Goal: Task Accomplishment & Management: Manage account settings

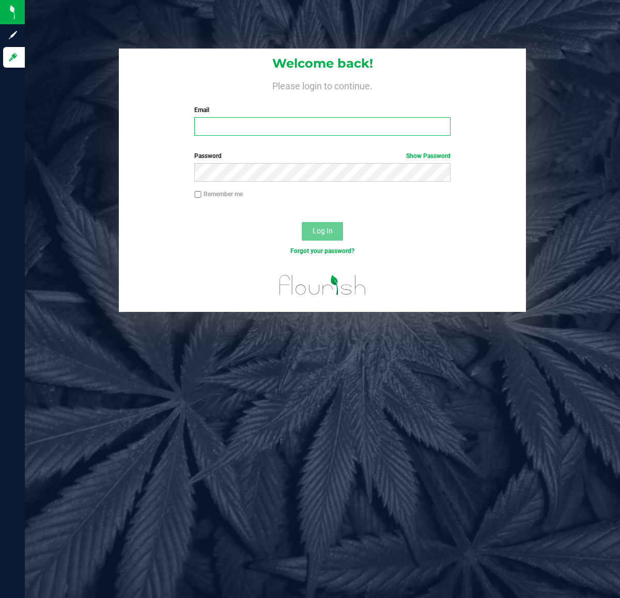
click at [277, 128] on input "Email" at bounding box center [322, 126] width 256 height 19
type input "[EMAIL_ADDRESS][DOMAIN_NAME]"
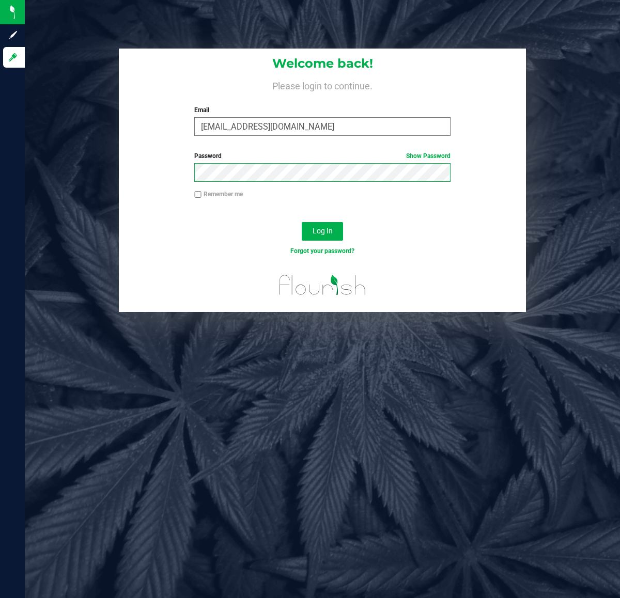
click at [302, 222] on button "Log In" at bounding box center [322, 231] width 41 height 19
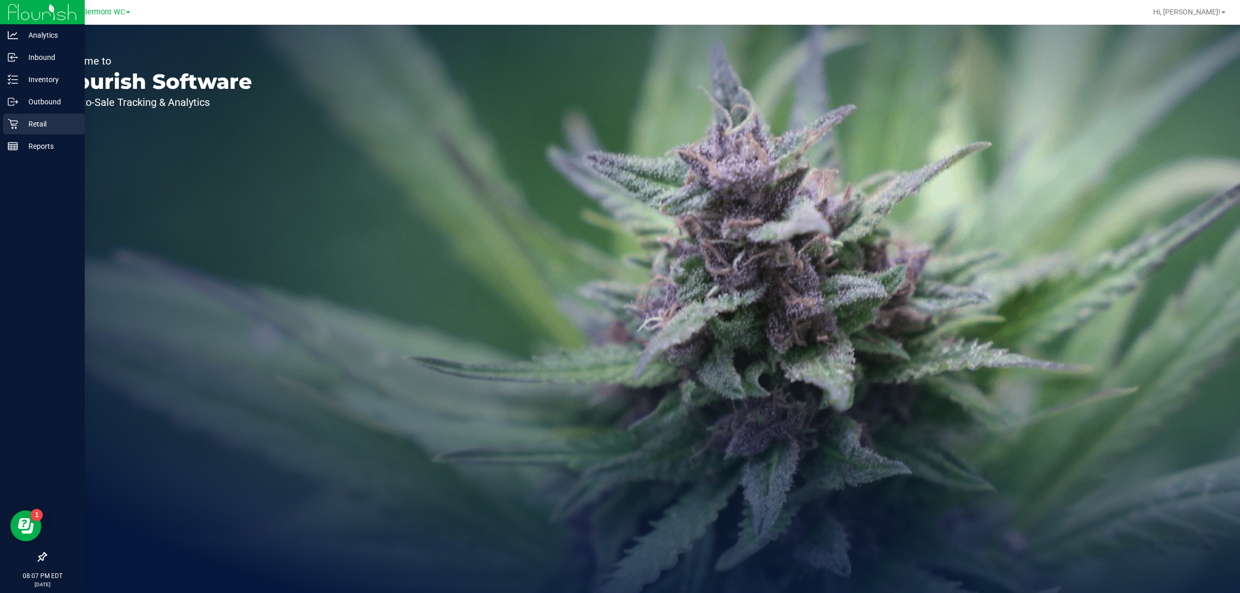
click at [14, 131] on div "Retail" at bounding box center [44, 124] width 82 height 21
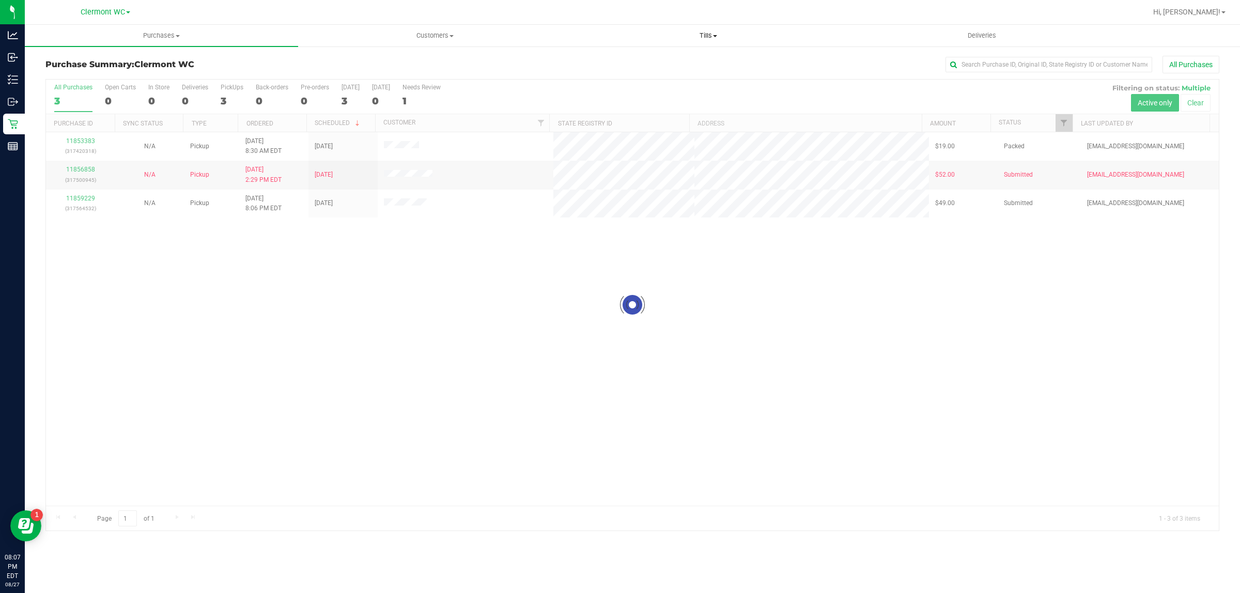
click at [619, 29] on uib-tab-heading "Tills Manage tills Reconcile e-payments" at bounding box center [708, 35] width 272 height 21
click at [619, 66] on li "Manage tills" at bounding box center [707, 62] width 273 height 12
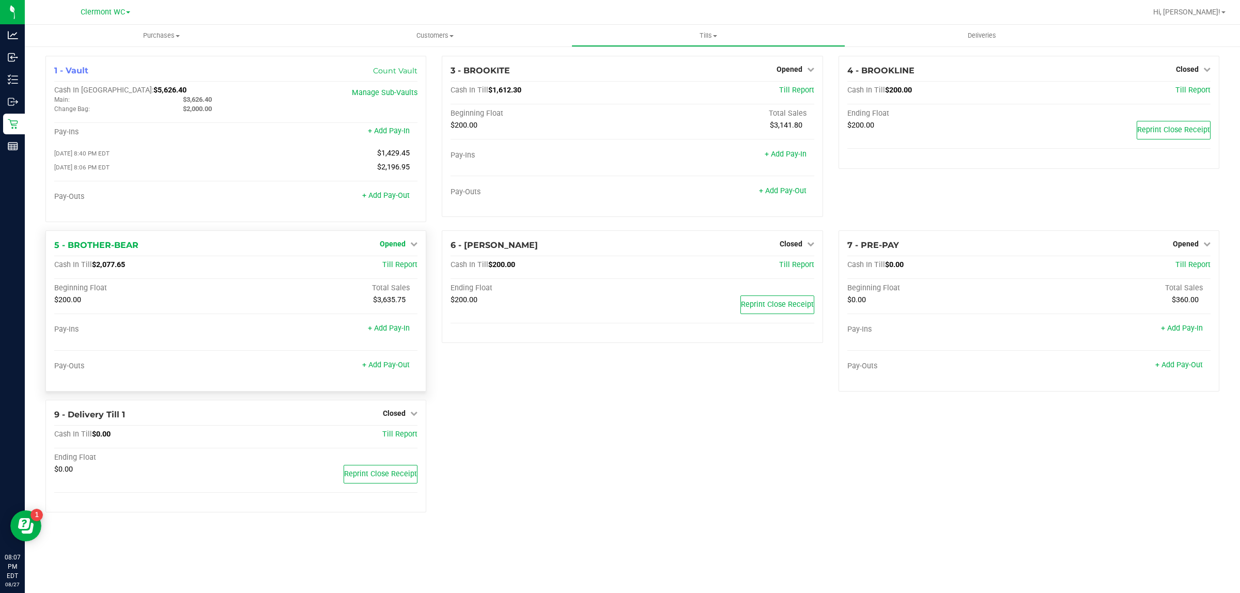
click at [394, 248] on span "Opened" at bounding box center [393, 244] width 26 height 8
click at [388, 269] on link "Close Till" at bounding box center [394, 265] width 28 height 8
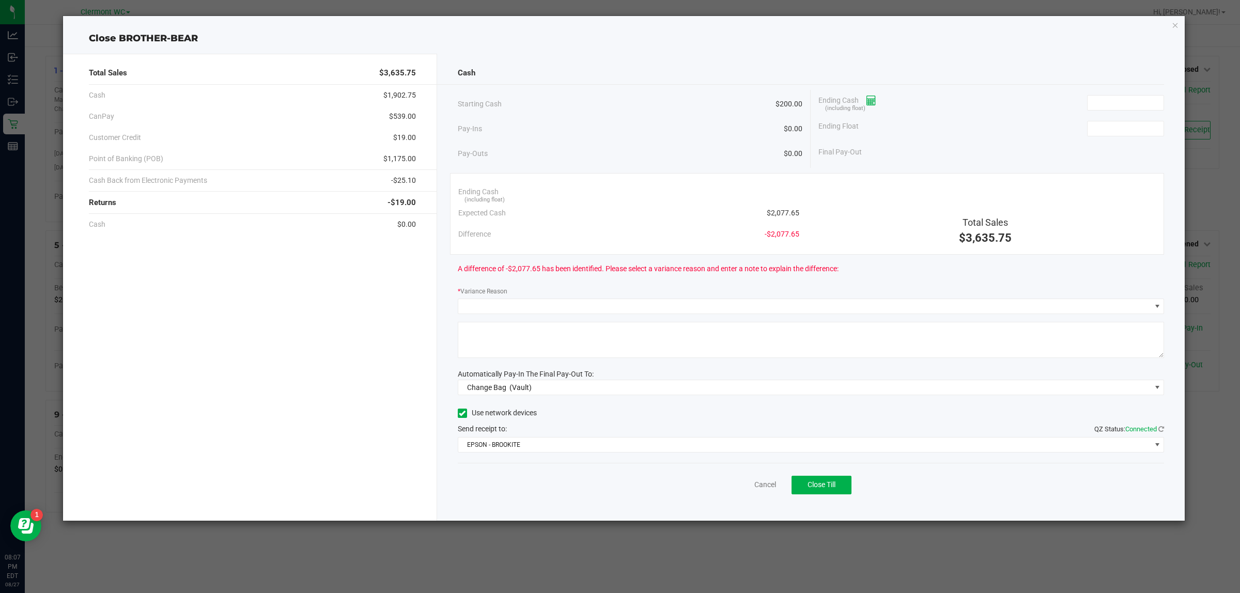
click at [619, 98] on span at bounding box center [868, 100] width 18 height 8
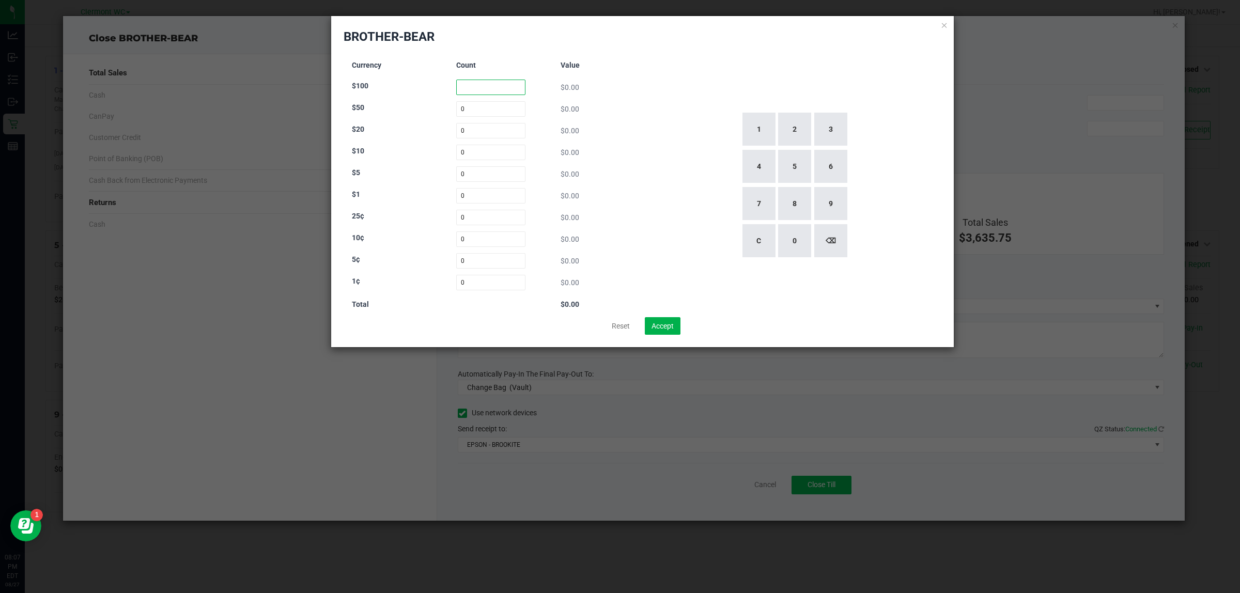
click at [491, 89] on input at bounding box center [491, 87] width 70 height 15
type input "5"
click at [486, 137] on input at bounding box center [491, 130] width 70 height 15
type input "63"
type input "0"
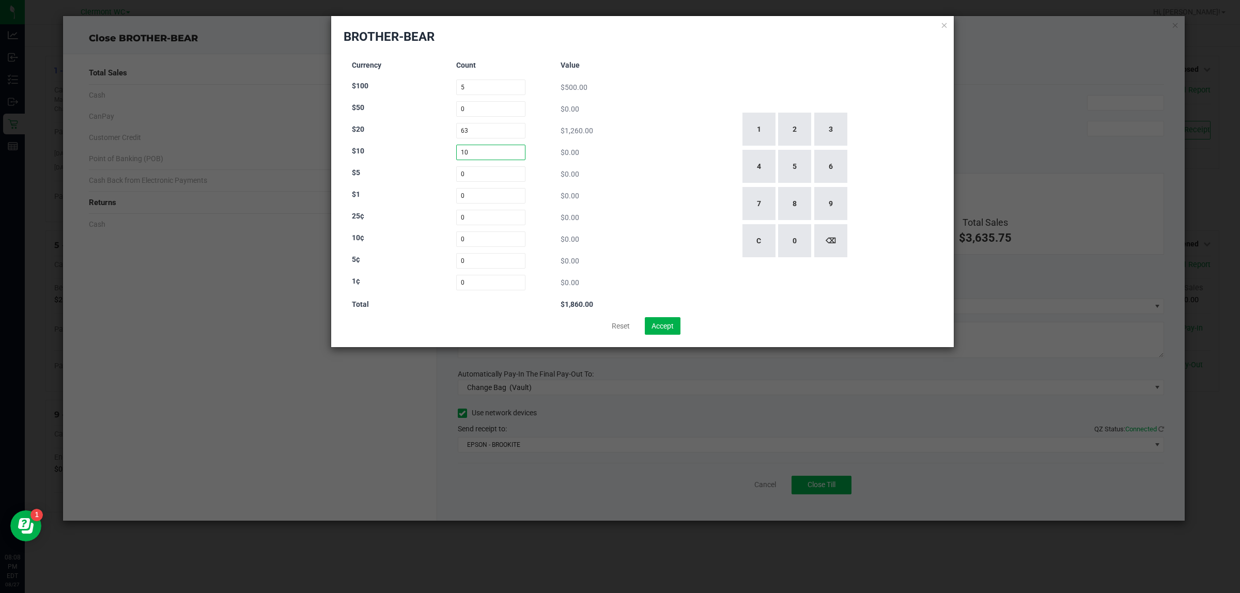
type input "10"
type input "34"
type input "0"
type input "28"
click at [474, 214] on input at bounding box center [491, 217] width 70 height 15
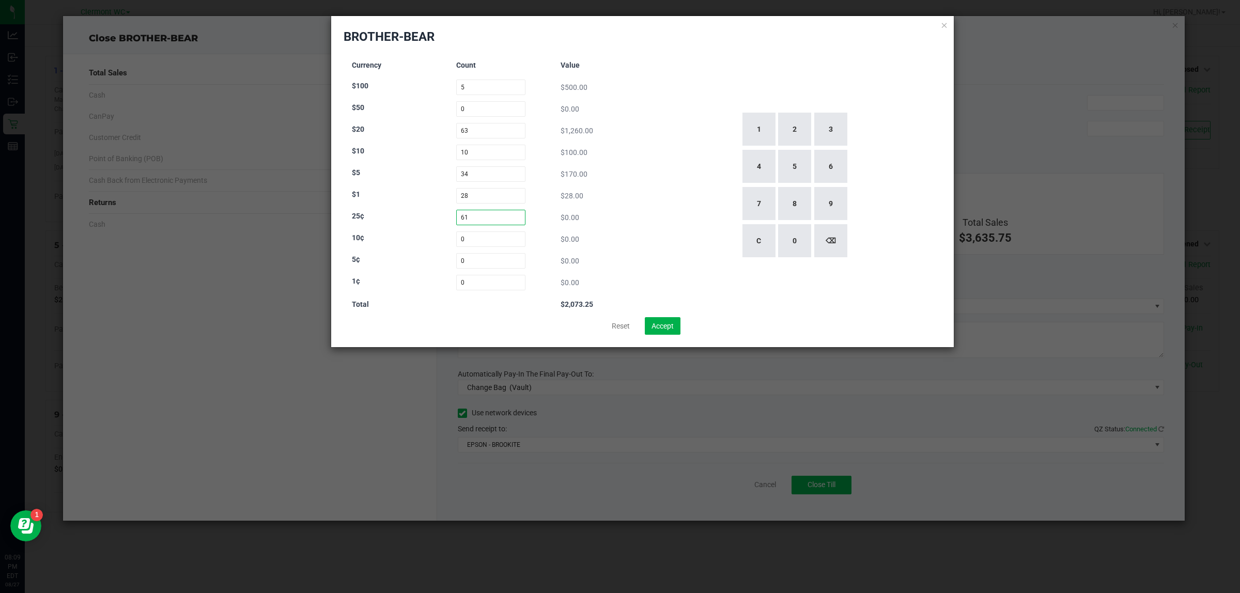
type input "61"
type input "33"
type input "21"
type input "5"
click at [619, 324] on div "Reset Accept" at bounding box center [643, 326] width 598 height 18
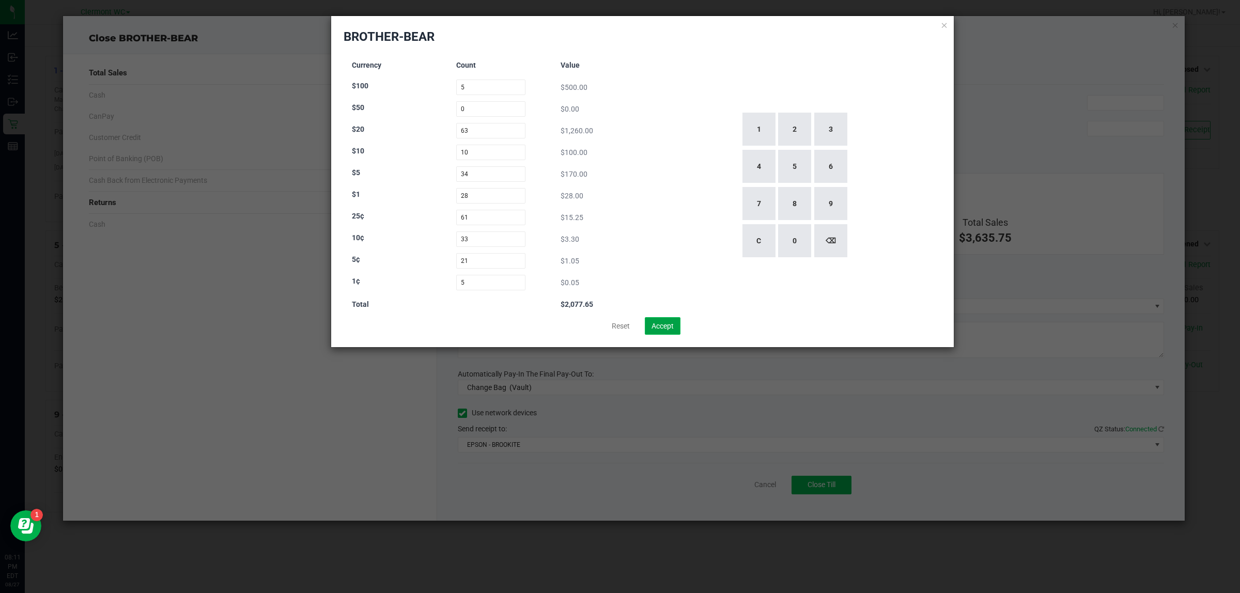
click at [619, 323] on button "Accept" at bounding box center [663, 326] width 36 height 18
type input "$2,077.65"
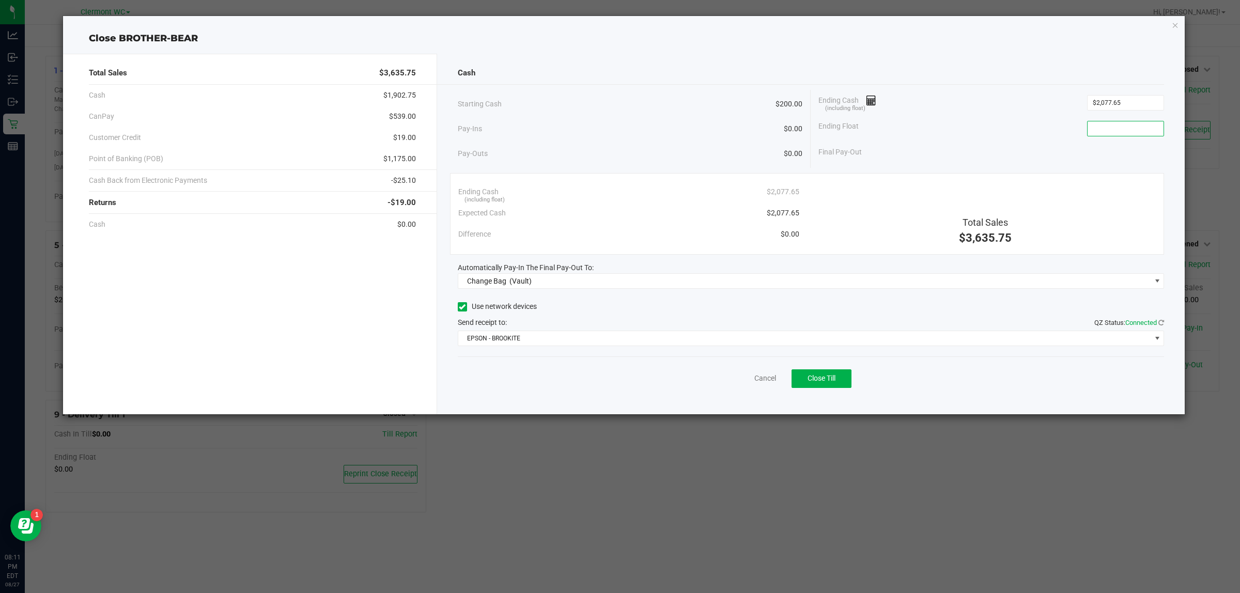
click at [619, 127] on input at bounding box center [1125, 128] width 76 height 14
type input "$200.00"
click at [619, 284] on span "Change Bag (Vault)" at bounding box center [804, 281] width 693 height 14
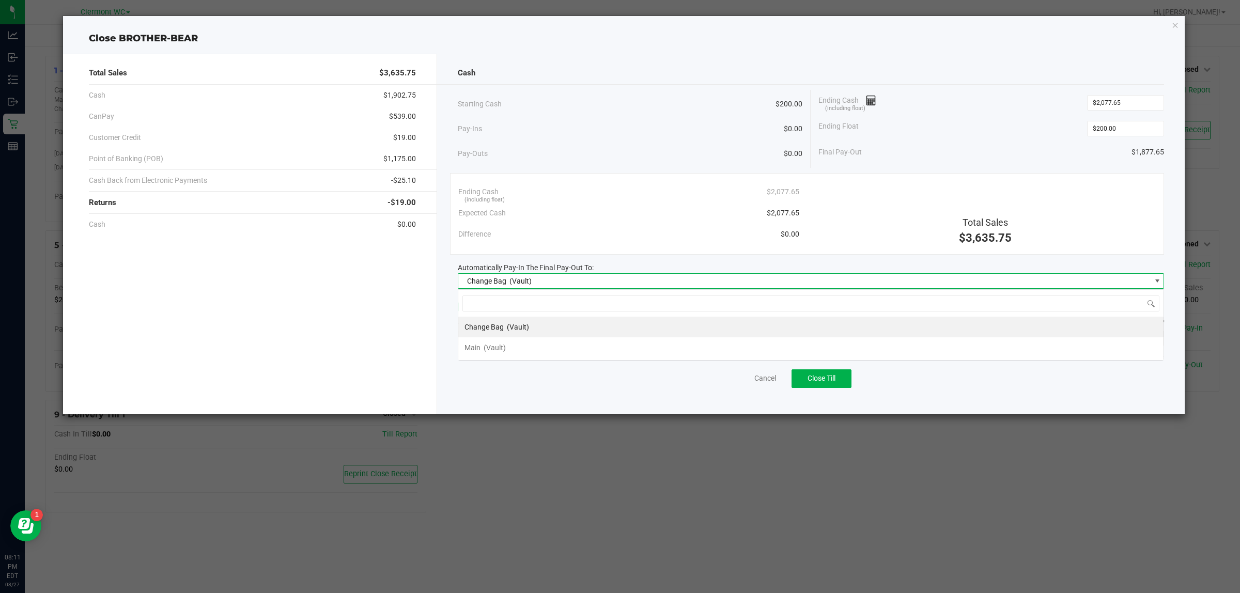
scroll to position [16, 706]
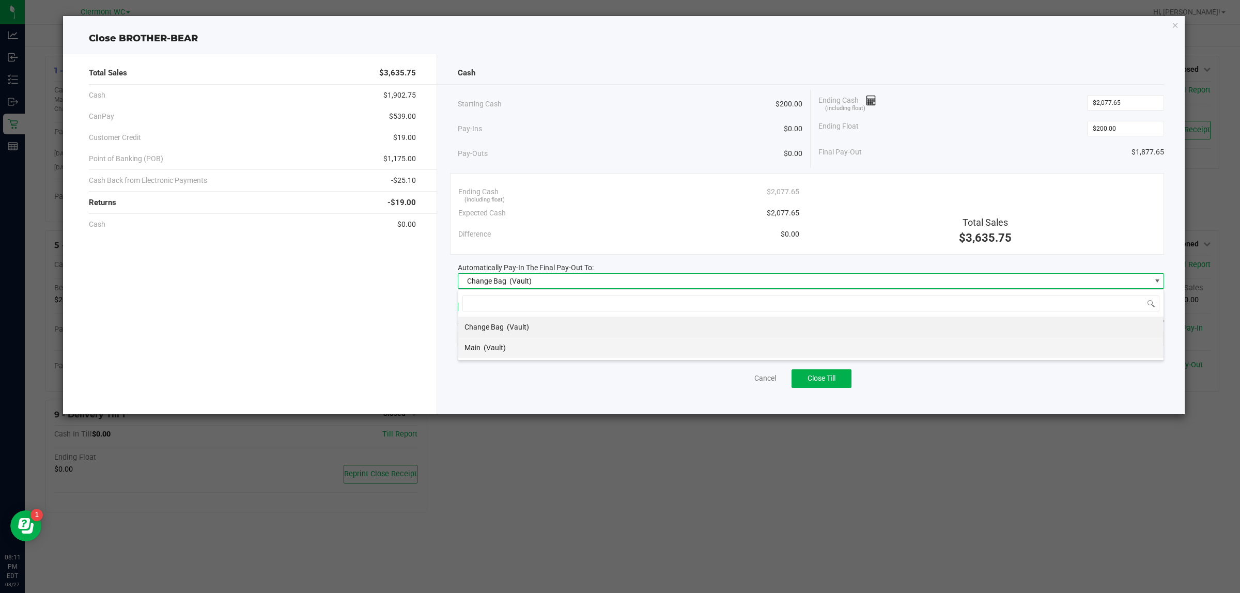
click at [557, 357] on li "Main (Vault)" at bounding box center [810, 347] width 705 height 21
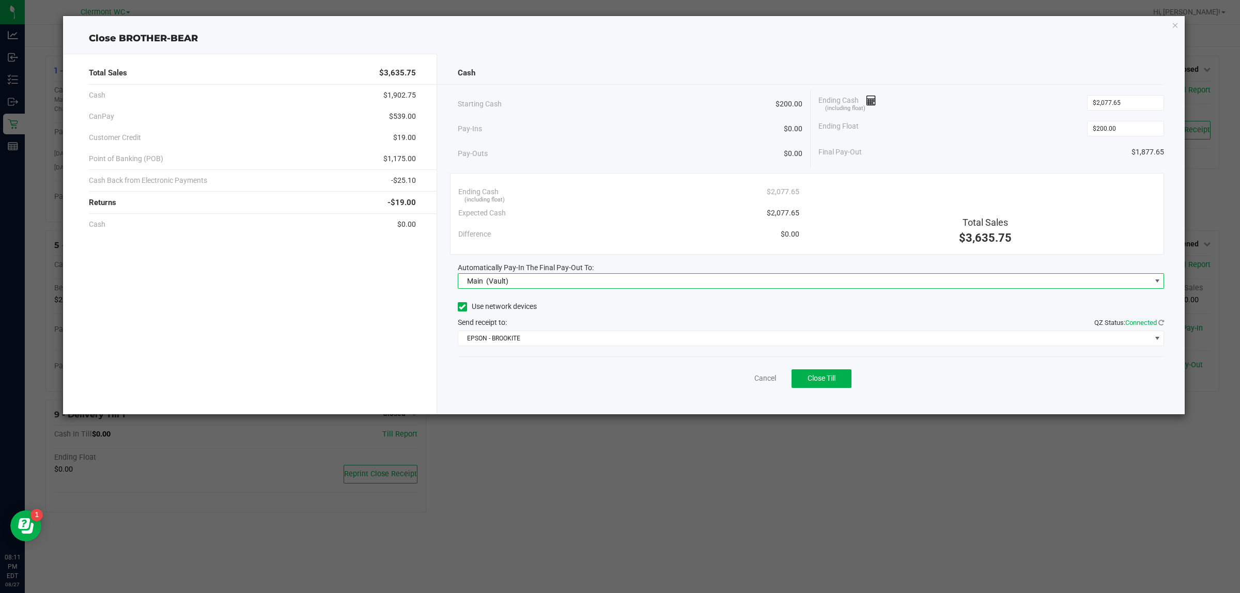
click at [590, 124] on div "Pay-Ins $0.00" at bounding box center [630, 128] width 345 height 21
click at [619, 93] on div "Ending Cash (including float) $2,077.65" at bounding box center [991, 103] width 346 height 26
click at [619, 100] on icon at bounding box center [871, 100] width 10 height 7
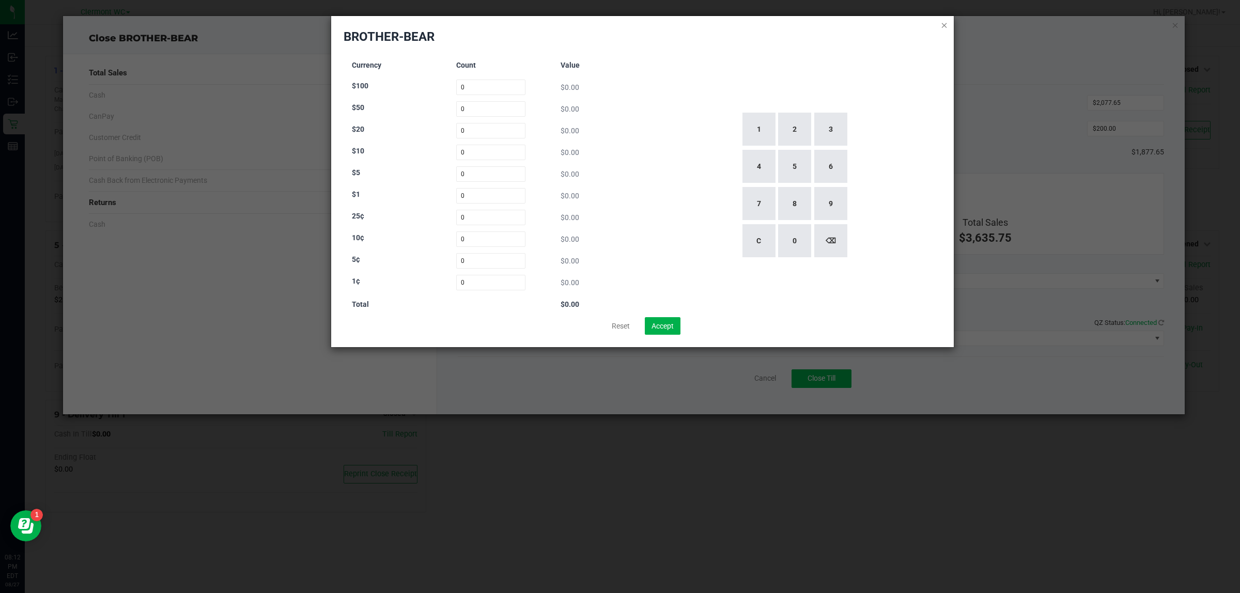
click at [619, 19] on icon at bounding box center [944, 25] width 7 height 12
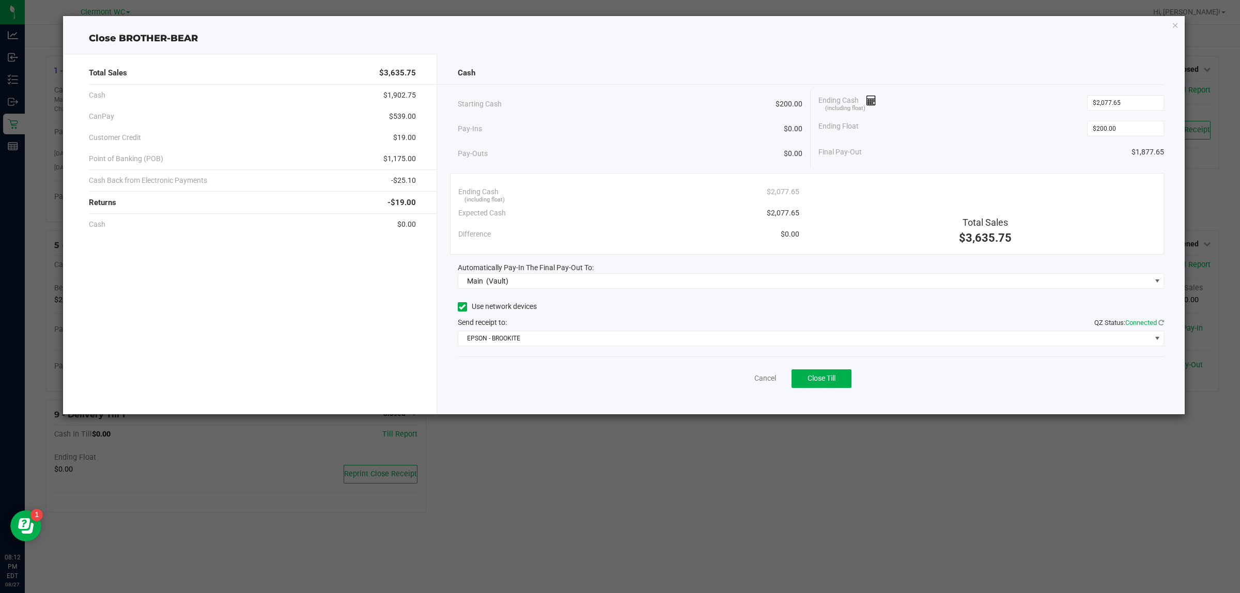
click at [619, 61] on div "Cash Starting Cash $200.00 Pay-Ins $0.00 Pay-Outs $0.00 Ending Cash (including …" at bounding box center [811, 234] width 748 height 361
click at [619, 280] on span "Main (Vault)" at bounding box center [804, 281] width 693 height 14
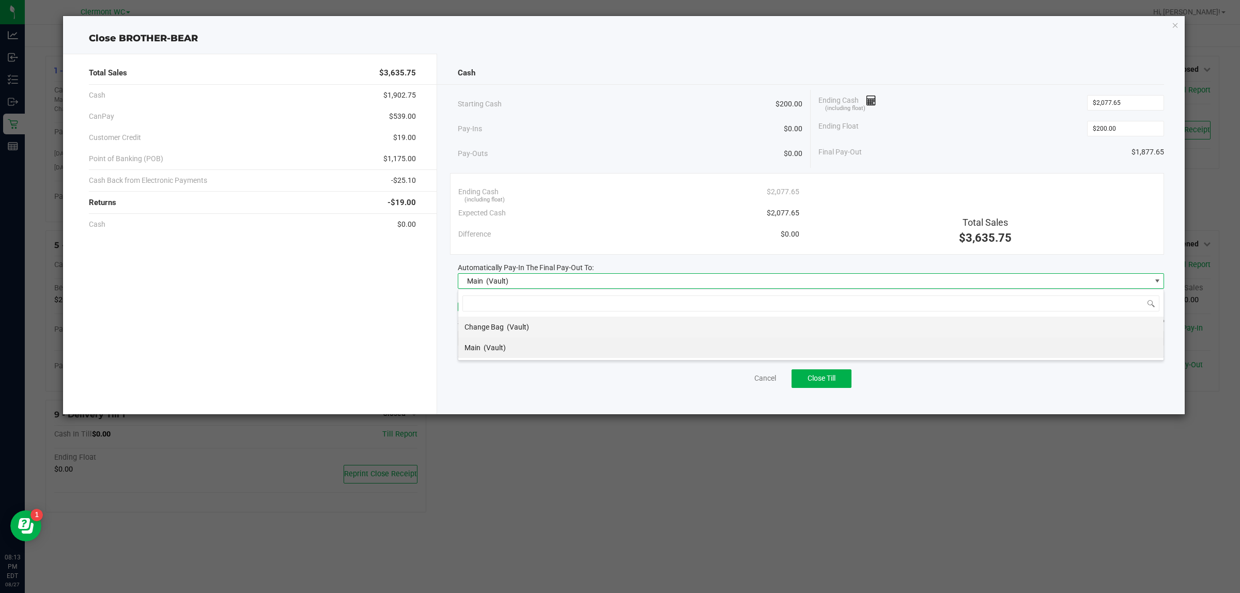
click at [572, 326] on li "Change Bag (Vault)" at bounding box center [810, 327] width 705 height 21
click at [570, 334] on span "EPSON - BROOKITE" at bounding box center [804, 338] width 693 height 14
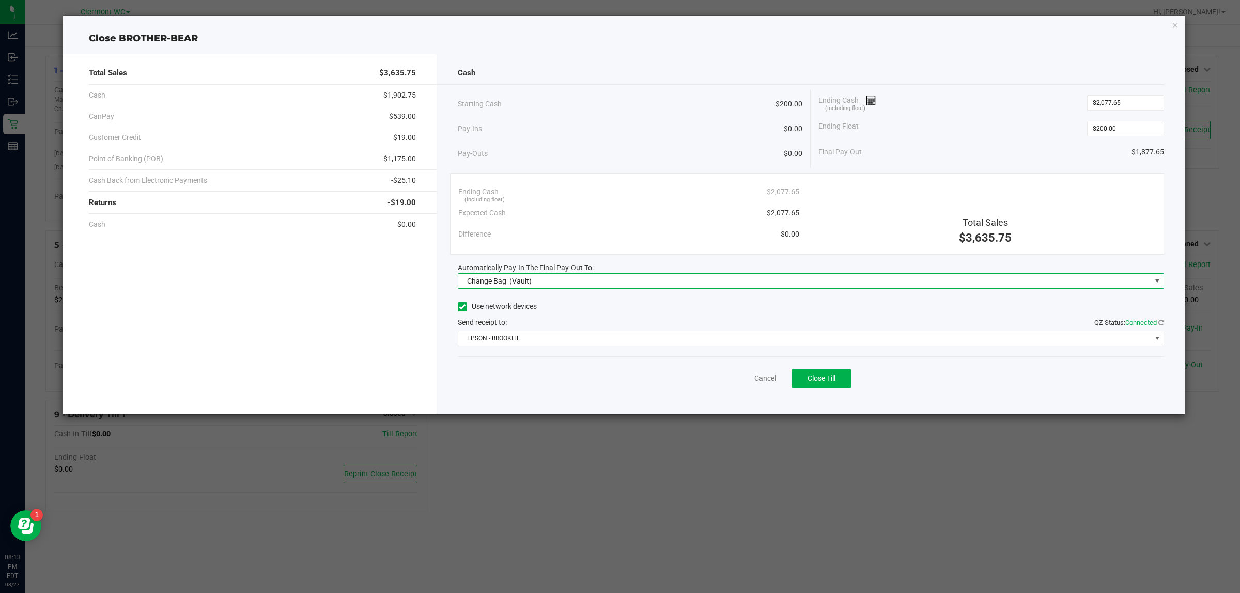
click at [597, 280] on span "Change Bag (Vault)" at bounding box center [804, 281] width 693 height 14
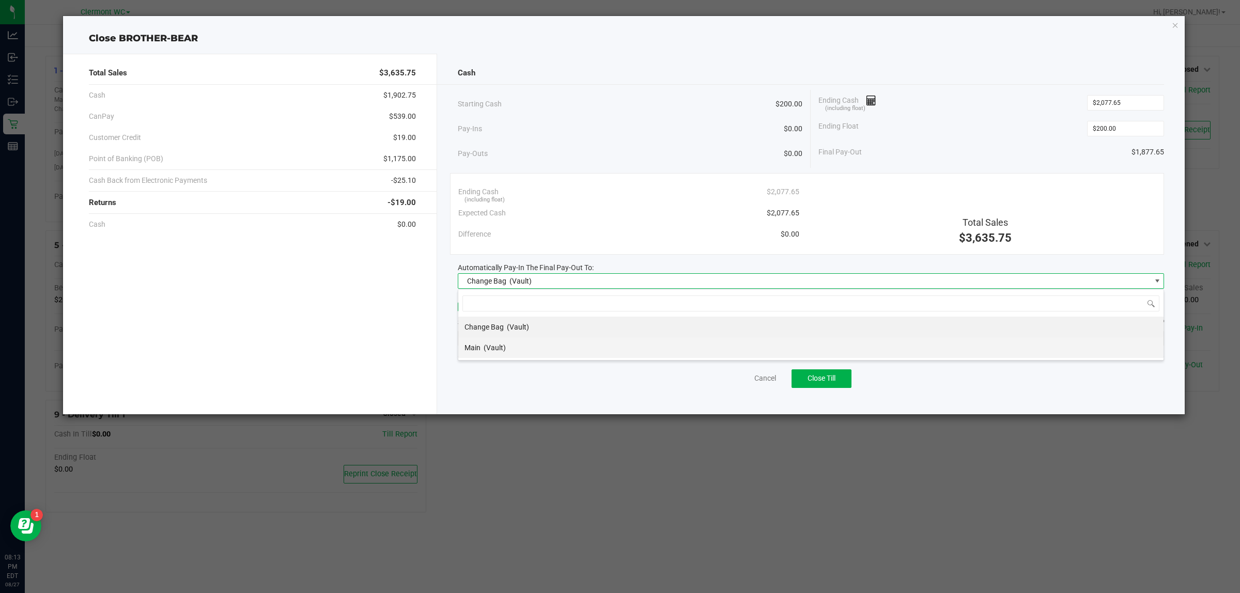
click at [530, 349] on li "Main (Vault)" at bounding box center [810, 347] width 705 height 21
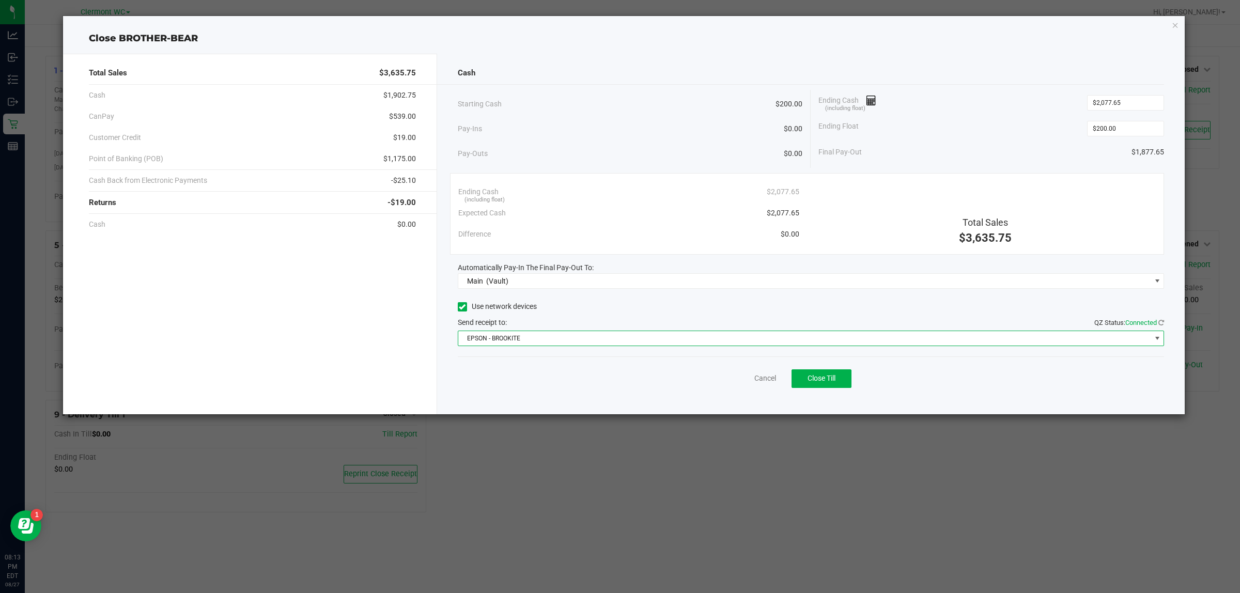
click at [543, 341] on span "EPSON - BROOKITE" at bounding box center [804, 338] width 693 height 14
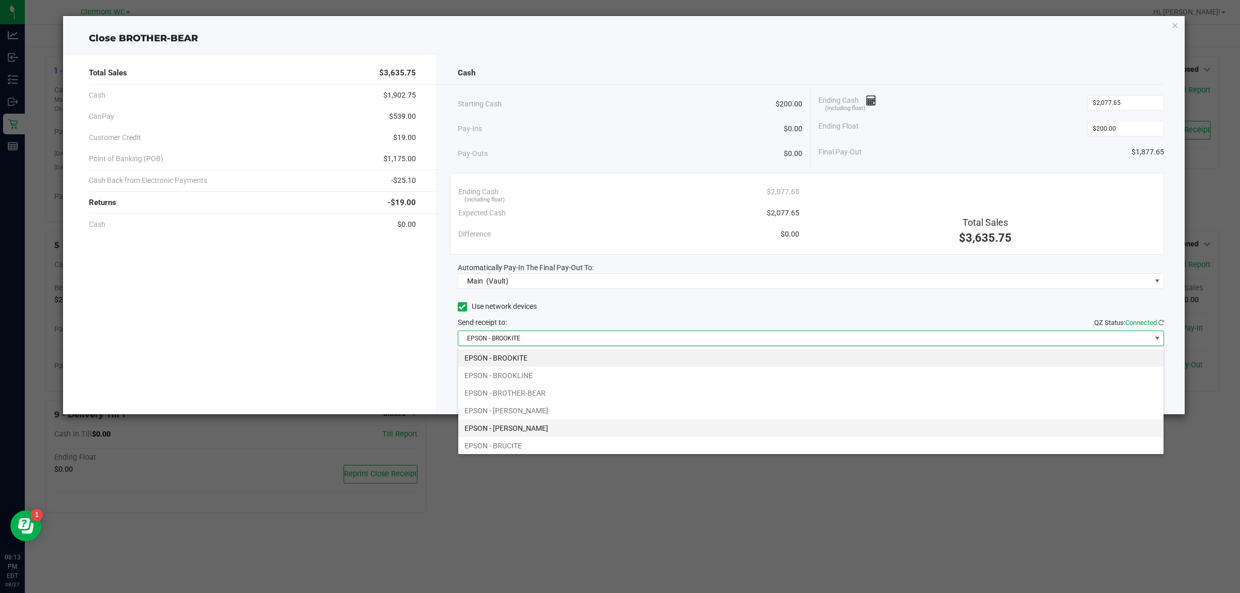
click at [587, 429] on li "EPSON - [PERSON_NAME]" at bounding box center [810, 428] width 705 height 18
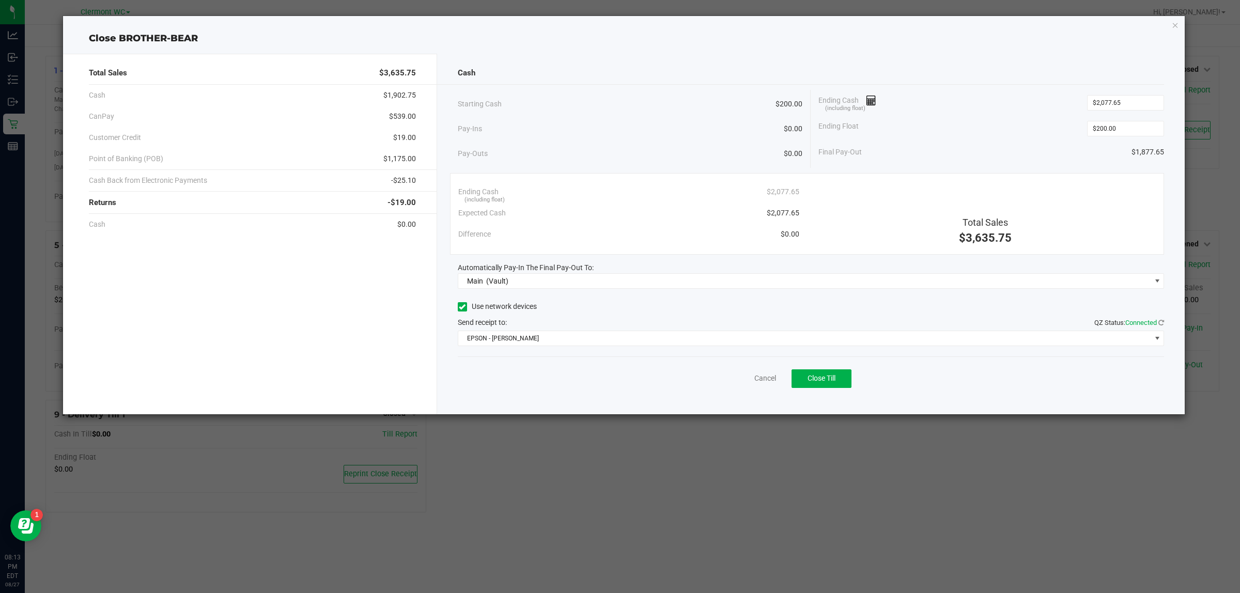
click at [619, 129] on div "Pay-Ins $0.00" at bounding box center [630, 128] width 345 height 21
click at [619, 372] on button "Close Till" at bounding box center [821, 378] width 60 height 19
click at [619, 375] on link "Dismiss" at bounding box center [742, 378] width 25 height 11
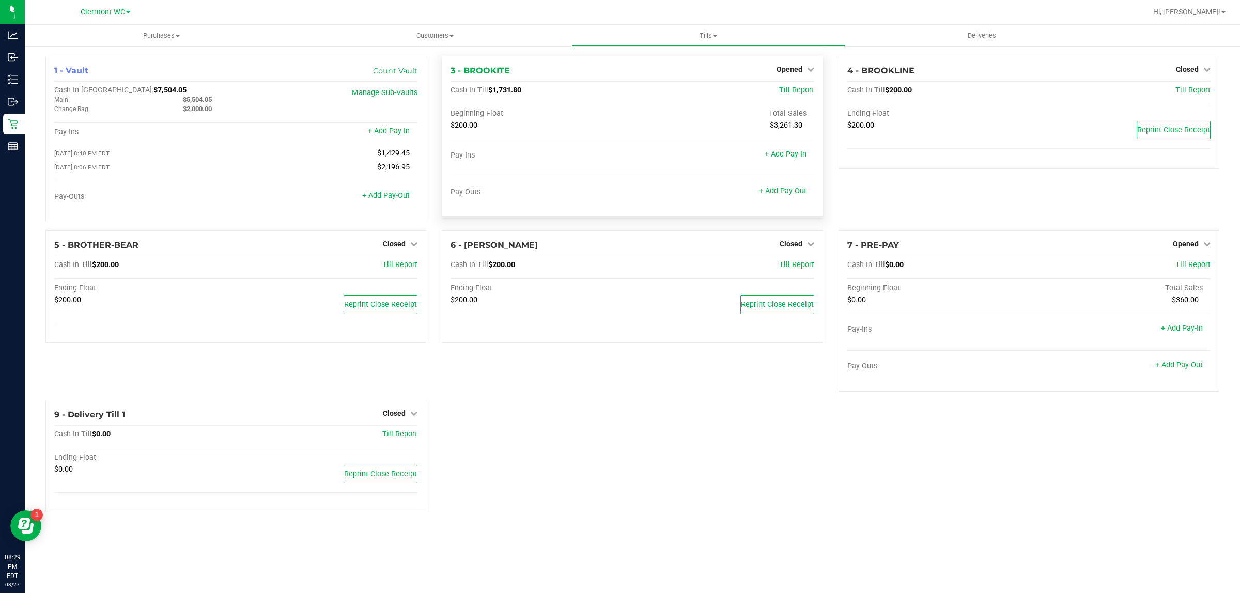
click at [793, 63] on div "Opened" at bounding box center [795, 69] width 38 height 12
click at [791, 68] on span "Opened" at bounding box center [789, 69] width 26 height 8
click at [786, 88] on link "Close Till" at bounding box center [790, 91] width 28 height 8
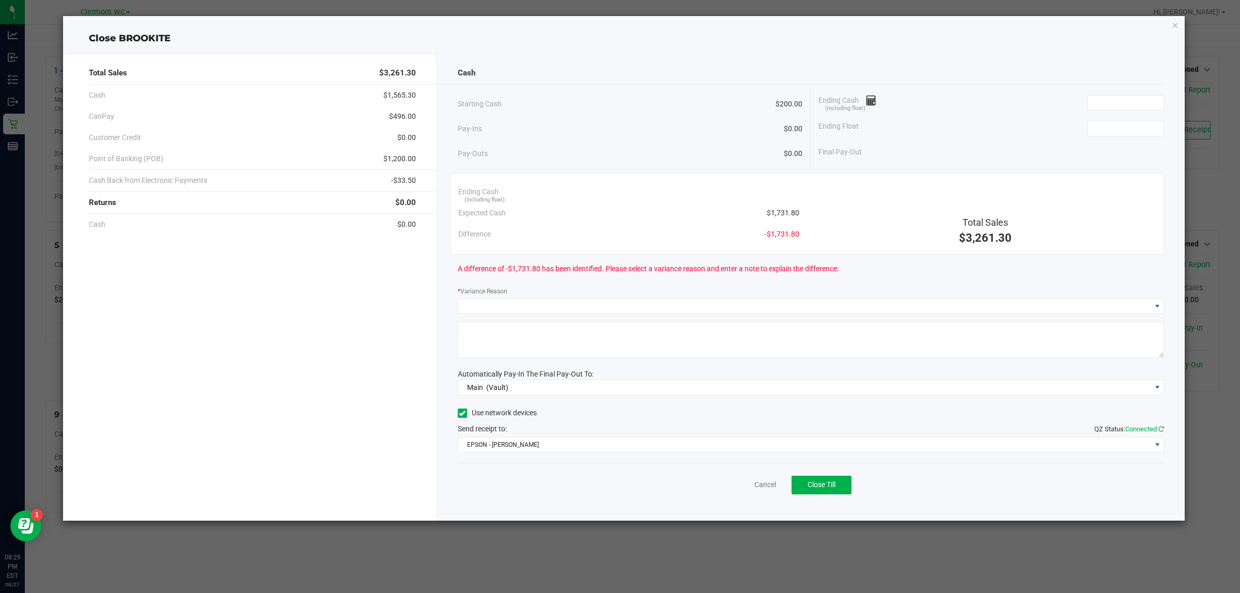
click at [381, 96] on div "Cash $1,565.30" at bounding box center [252, 95] width 327 height 21
drag, startPoint x: 757, startPoint y: 220, endPoint x: 798, endPoint y: 217, distance: 41.4
click at [798, 217] on div "Expected Cash $1,731.80" at bounding box center [628, 212] width 341 height 21
copy span "$1,731.80"
click at [179, 357] on div "Total Sales $3,261.30 Cash $1,565.30 CanPay $496.00 Customer Credit $0.00 Point…" at bounding box center [250, 287] width 374 height 467
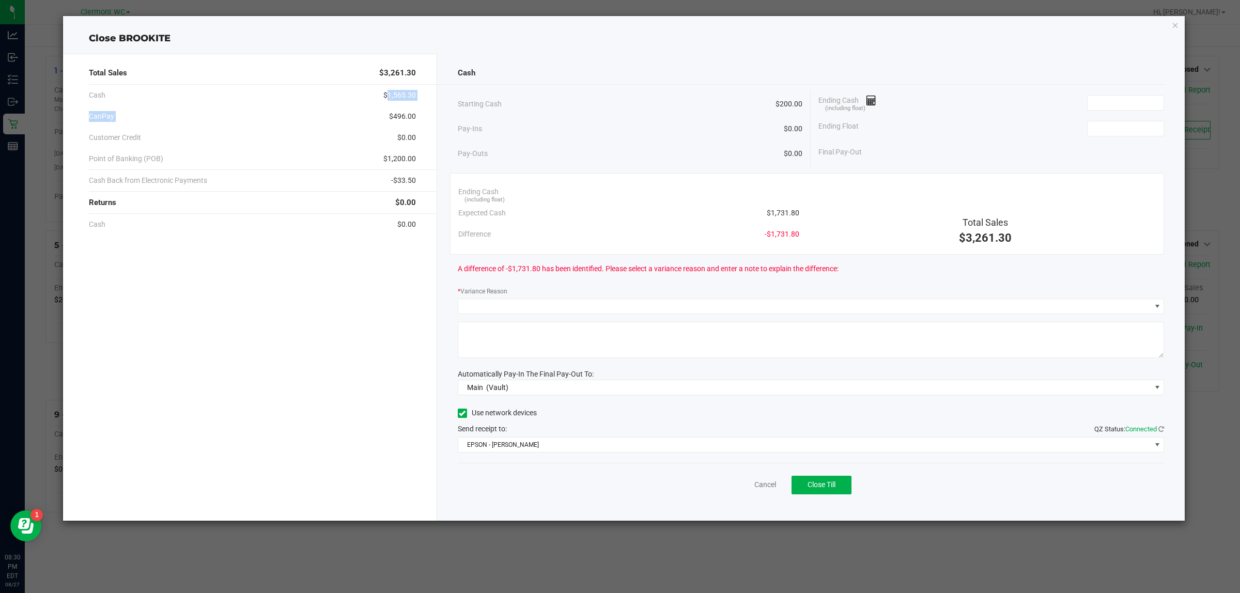
drag, startPoint x: 382, startPoint y: 105, endPoint x: 382, endPoint y: 117, distance: 12.4
click at [383, 112] on div "Total Sales $3,261.30 Cash $1,565.30 CanPay $496.00 Customer Credit $0.00 Point…" at bounding box center [250, 287] width 374 height 467
click at [382, 119] on div "CanPay $496.00" at bounding box center [252, 116] width 327 height 21
click at [399, 117] on span "$496.00" at bounding box center [402, 116] width 27 height 11
drag, startPoint x: 416, startPoint y: 114, endPoint x: 387, endPoint y: 120, distance: 29.7
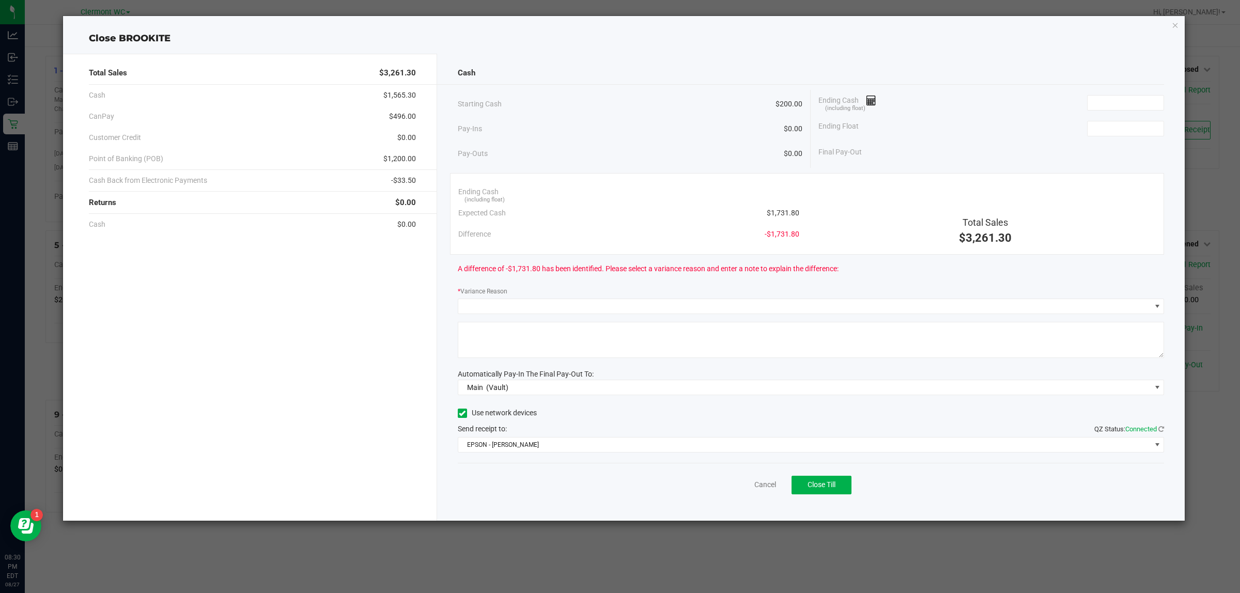
click at [387, 120] on div "Total Sales $3,261.30 Cash $1,565.30 CanPay $496.00 Customer Credit $0.00 Point…" at bounding box center [250, 287] width 374 height 467
copy span "$496.00"
click at [189, 319] on div "Total Sales $3,261.30 Cash $1,565.30 CanPay $496.00 Customer Credit $0.00 Point…" at bounding box center [250, 287] width 374 height 467
drag, startPoint x: 384, startPoint y: 158, endPoint x: 426, endPoint y: 163, distance: 42.7
click at [426, 163] on div "Total Sales $3,261.30 Cash $1,565.30 CanPay $496.00 Customer Credit $0.00 Point…" at bounding box center [250, 287] width 374 height 467
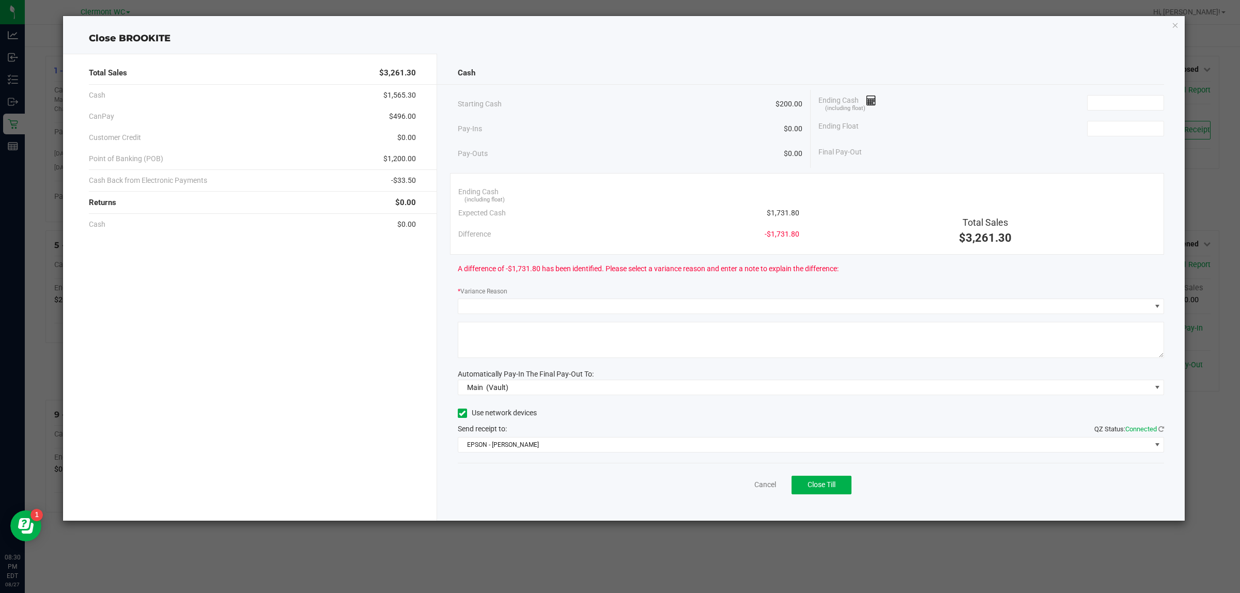
copy span "$1,200.00"
click at [1135, 99] on input at bounding box center [1125, 103] width 76 height 14
paste input "1731.8"
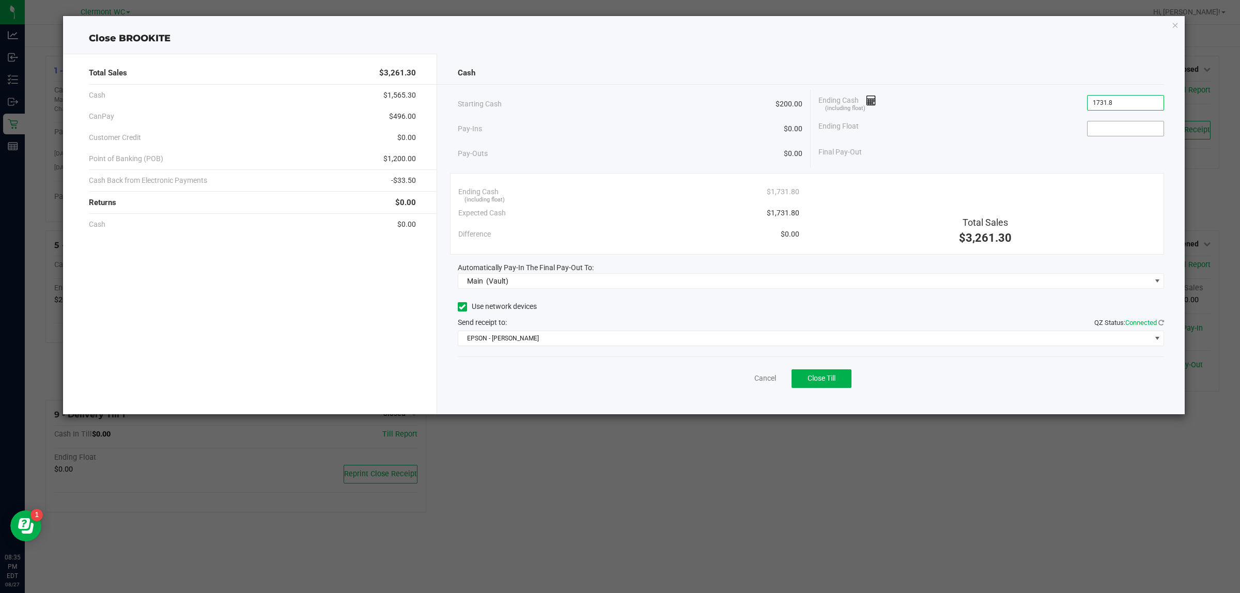
type input "$1,731.80"
click at [1112, 127] on input at bounding box center [1125, 128] width 76 height 14
type input "$200.00"
click at [990, 34] on div "Close BROOKITE" at bounding box center [624, 39] width 1122 height 14
click at [823, 375] on span "Close Till" at bounding box center [821, 378] width 28 height 8
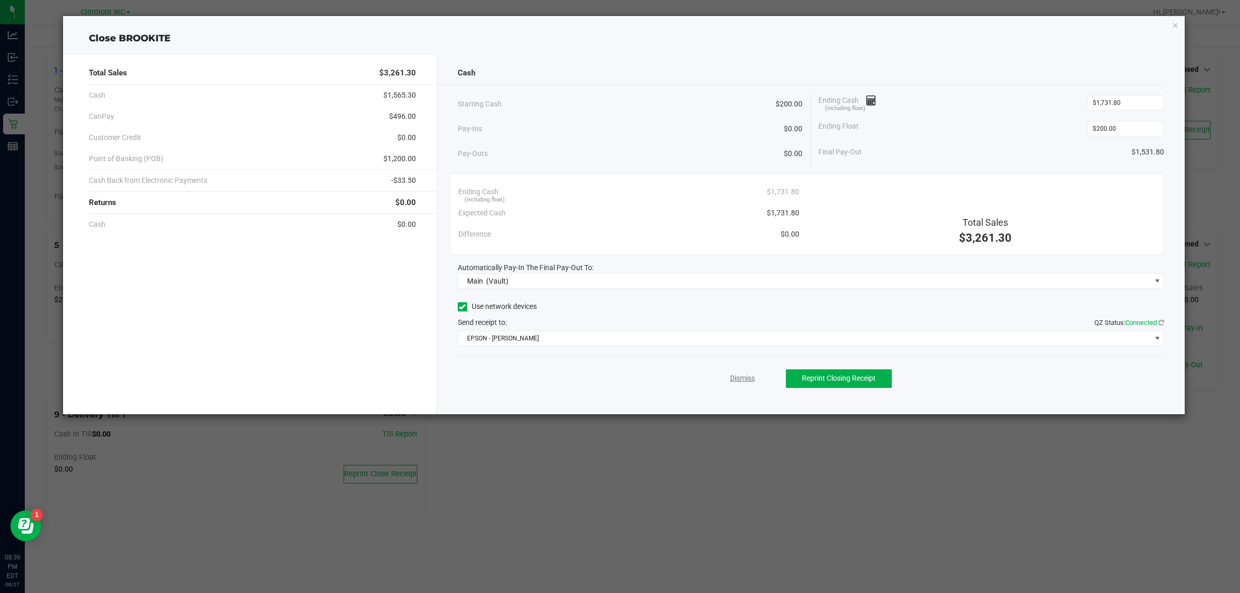
click at [734, 377] on link "Dismiss" at bounding box center [742, 378] width 25 height 11
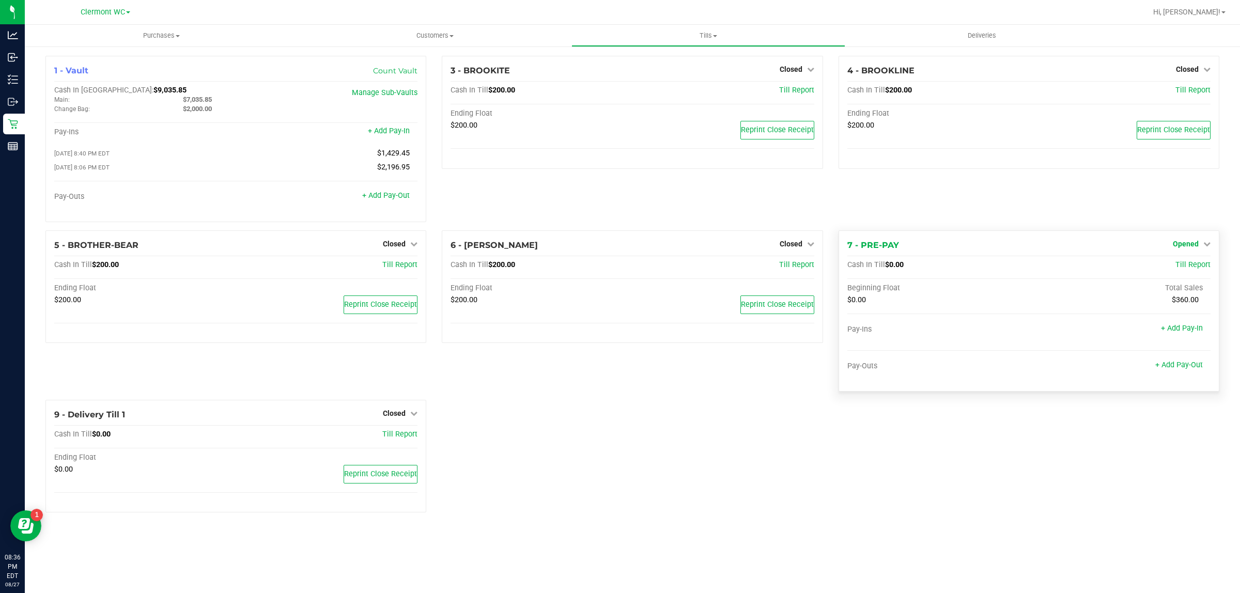
click at [1190, 244] on span "Opened" at bounding box center [1186, 244] width 26 height 8
click at [1174, 267] on link "Close Till" at bounding box center [1187, 265] width 28 height 8
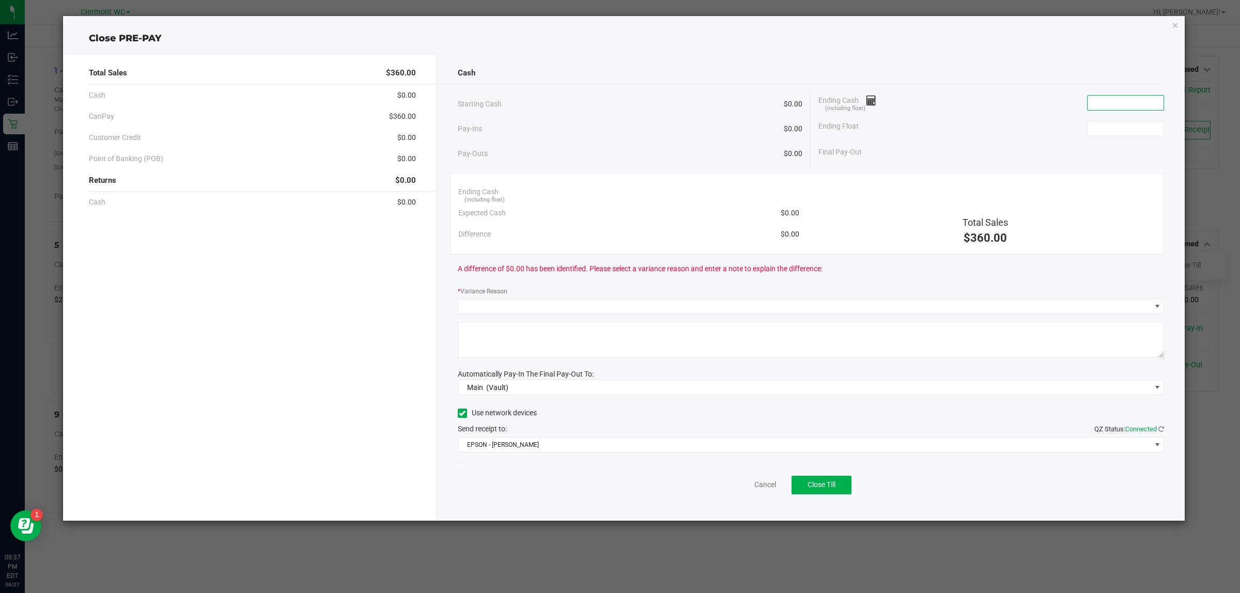
click at [1134, 107] on input at bounding box center [1125, 103] width 76 height 14
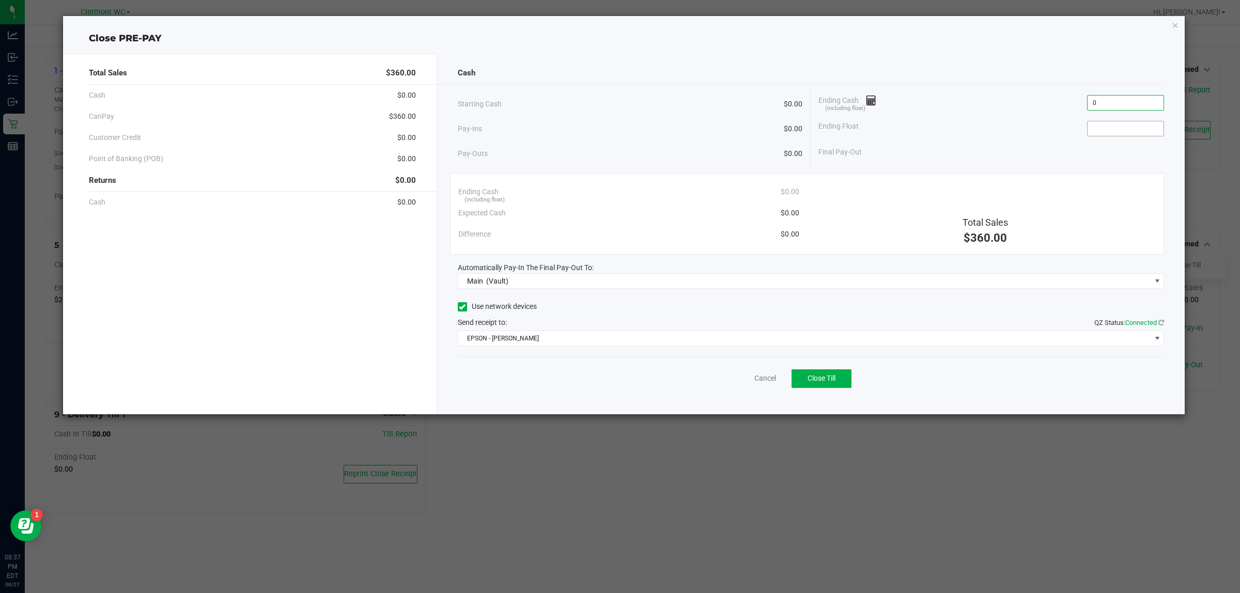
type input "$0.00"
click at [1126, 127] on input at bounding box center [1125, 128] width 76 height 14
type input "$0.00"
click at [668, 96] on div "Starting Cash $0.00" at bounding box center [630, 104] width 345 height 28
click at [838, 387] on button "Close Till" at bounding box center [821, 378] width 60 height 19
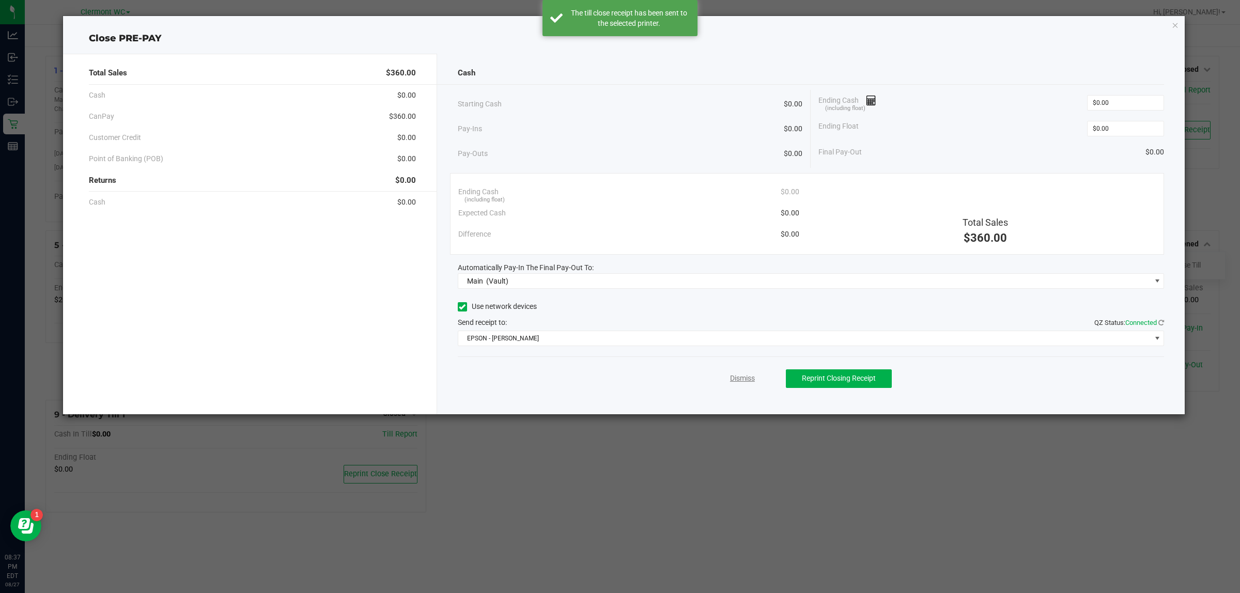
click at [735, 375] on link "Dismiss" at bounding box center [742, 378] width 25 height 11
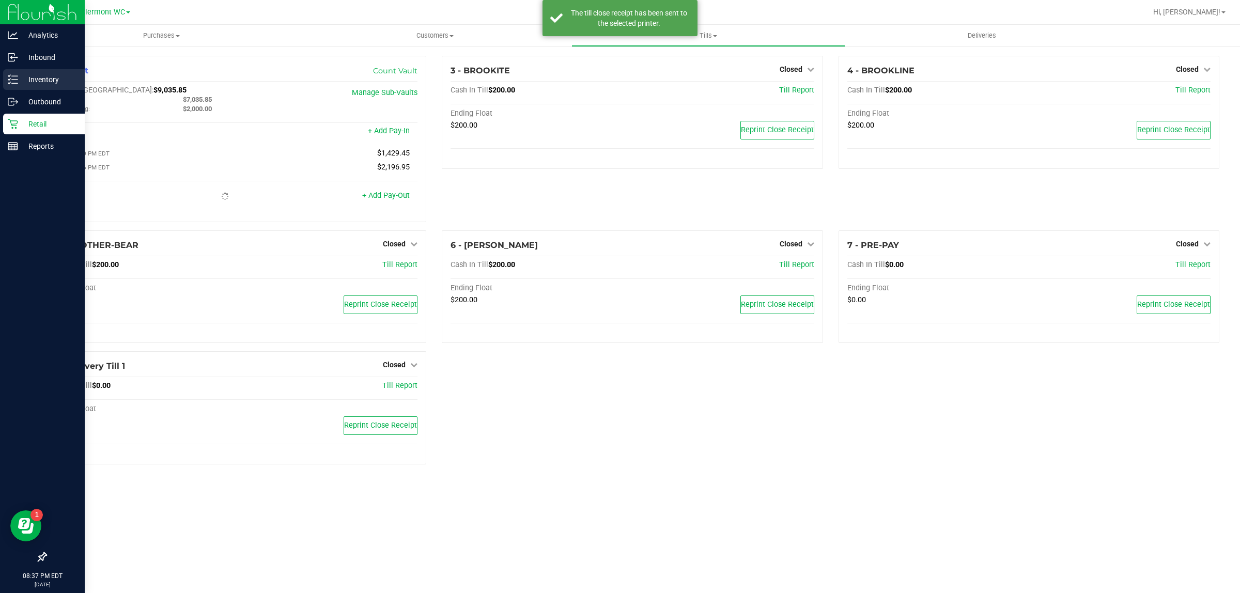
click at [36, 82] on p "Inventory" at bounding box center [49, 79] width 62 height 12
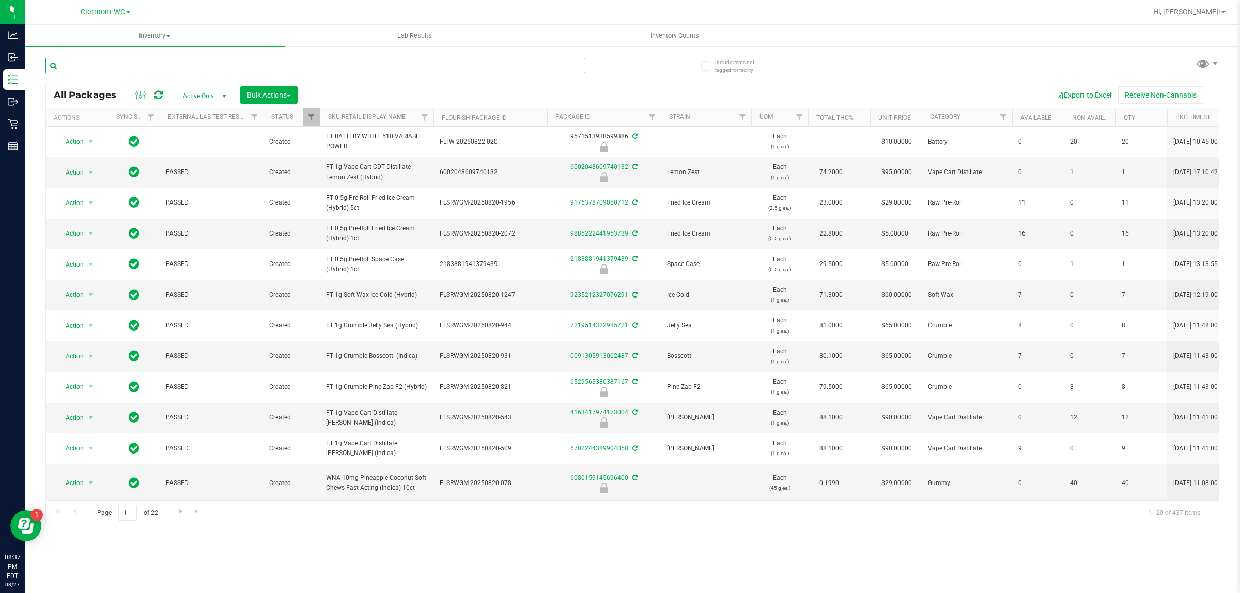
click at [194, 68] on input "text" at bounding box center [315, 65] width 540 height 15
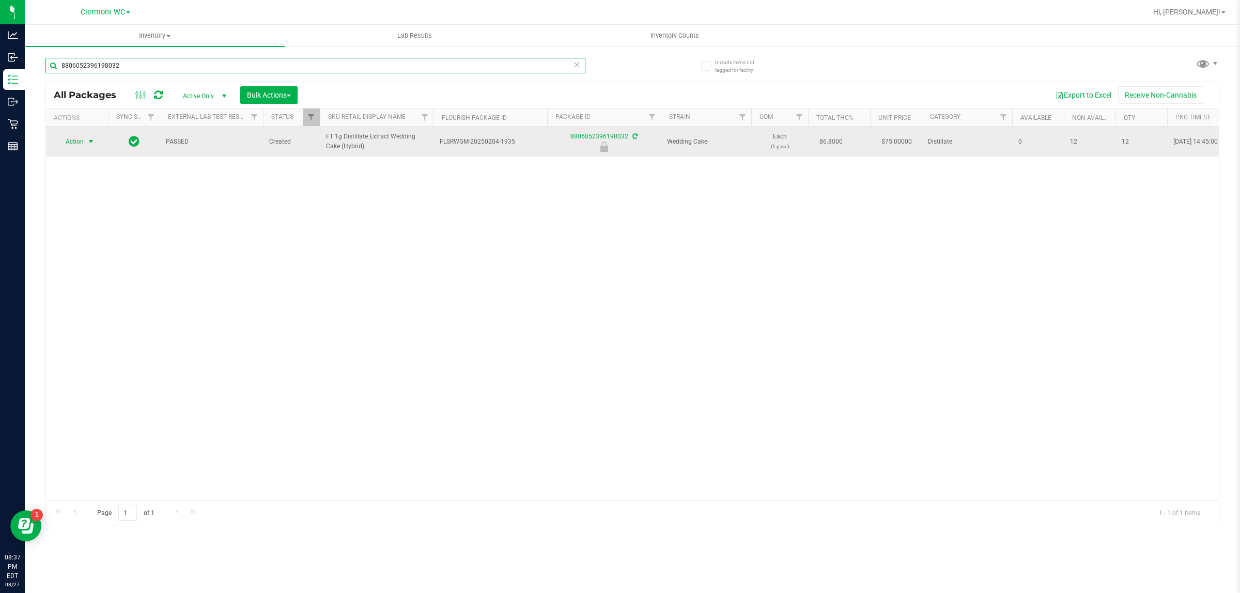
type input "8806052396198032"
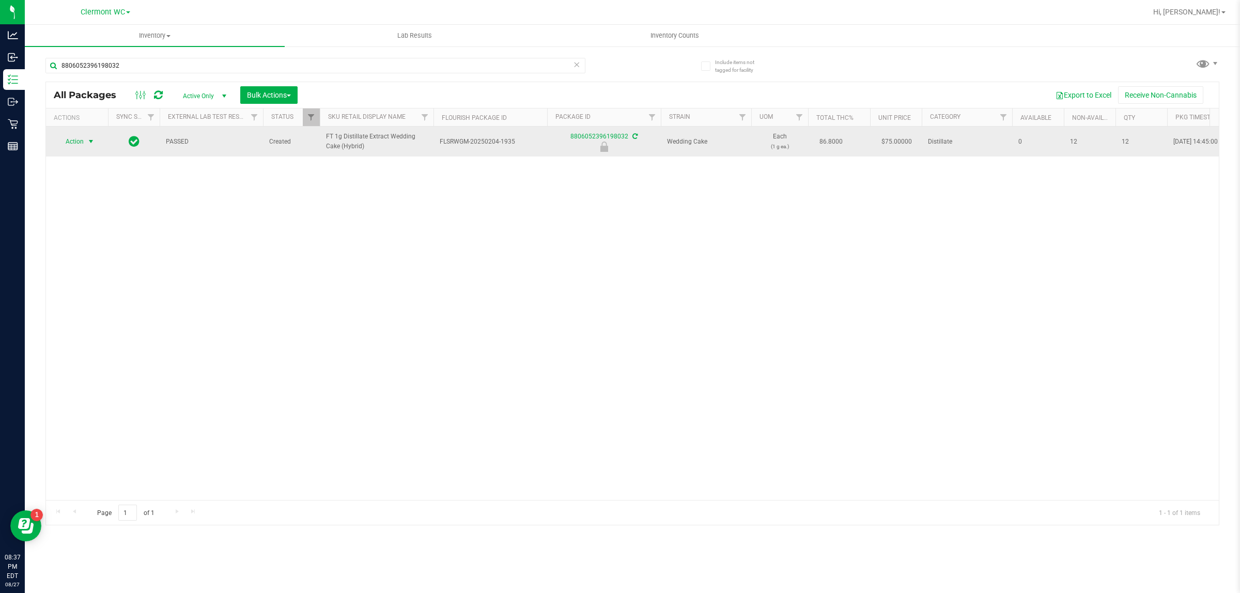
click at [84, 141] on span "Action" at bounding box center [70, 141] width 28 height 14
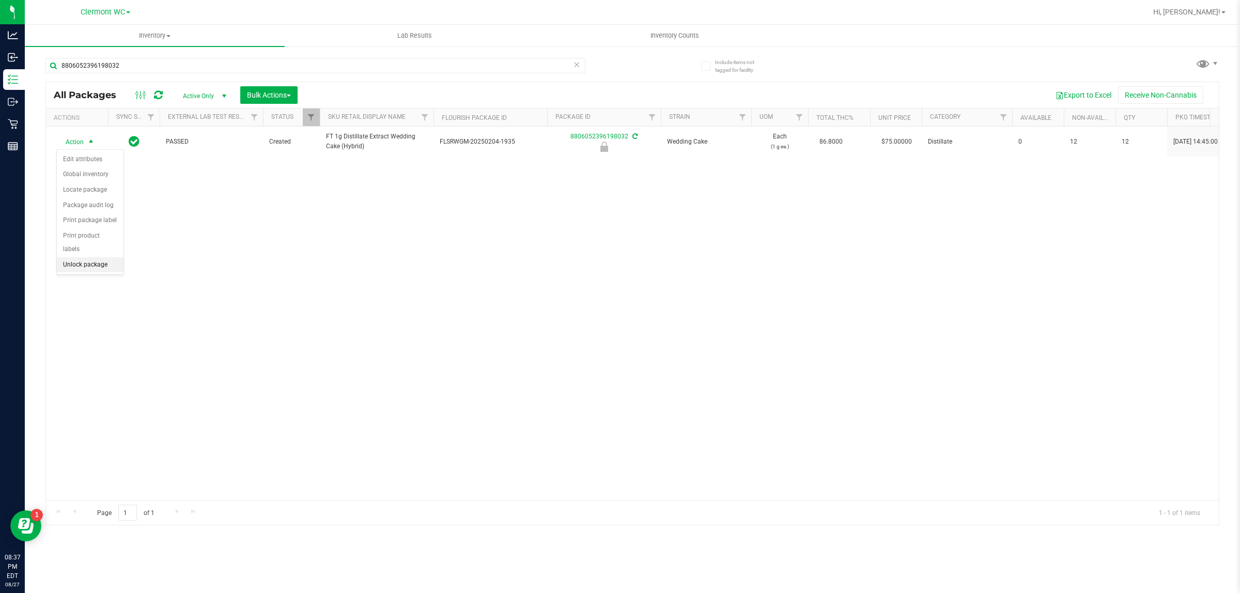
click at [101, 257] on li "Unlock package" at bounding box center [90, 264] width 67 height 15
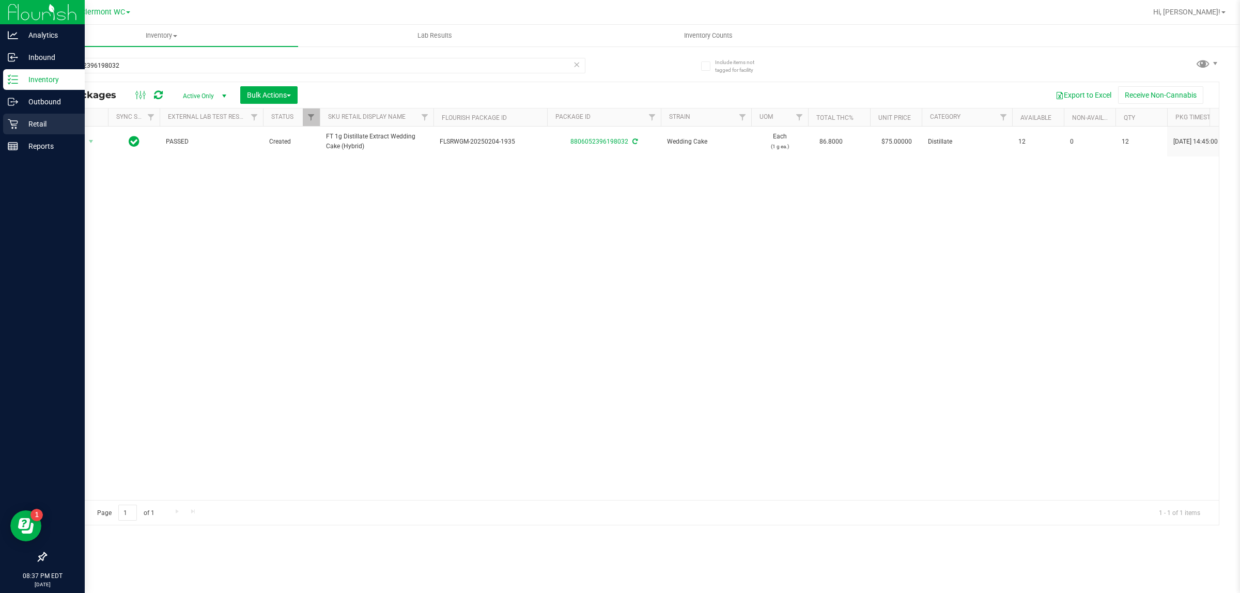
click at [27, 130] on p "Retail" at bounding box center [49, 124] width 62 height 12
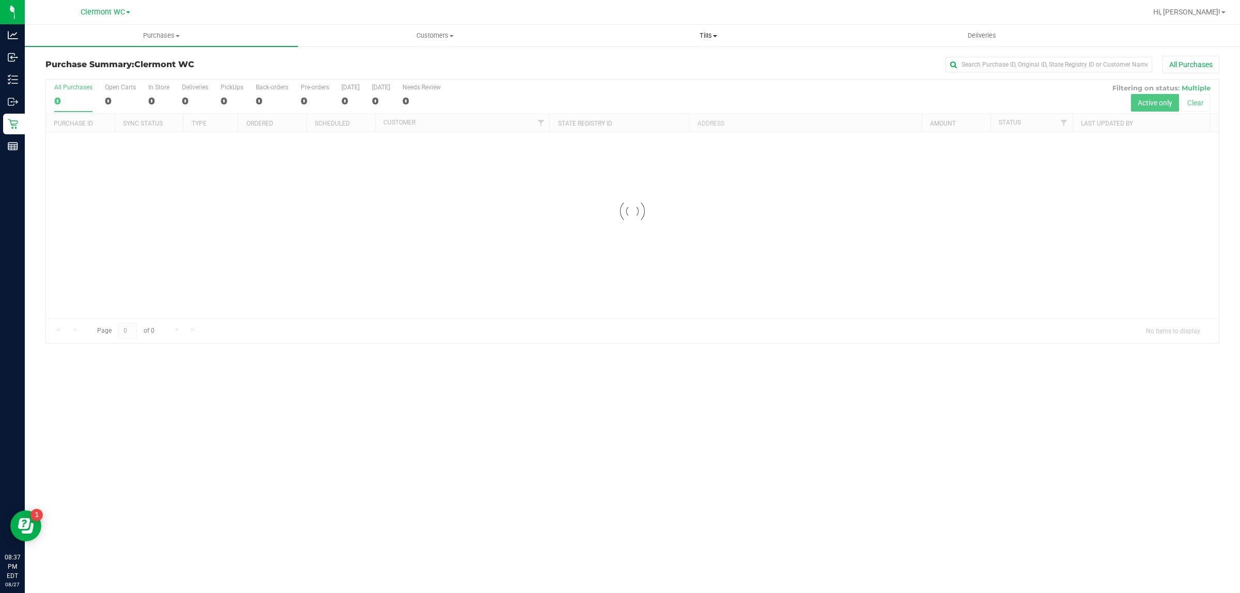
click at [716, 27] on uib-tab-heading "Tills Manage tills Reconcile e-payments" at bounding box center [708, 35] width 272 height 21
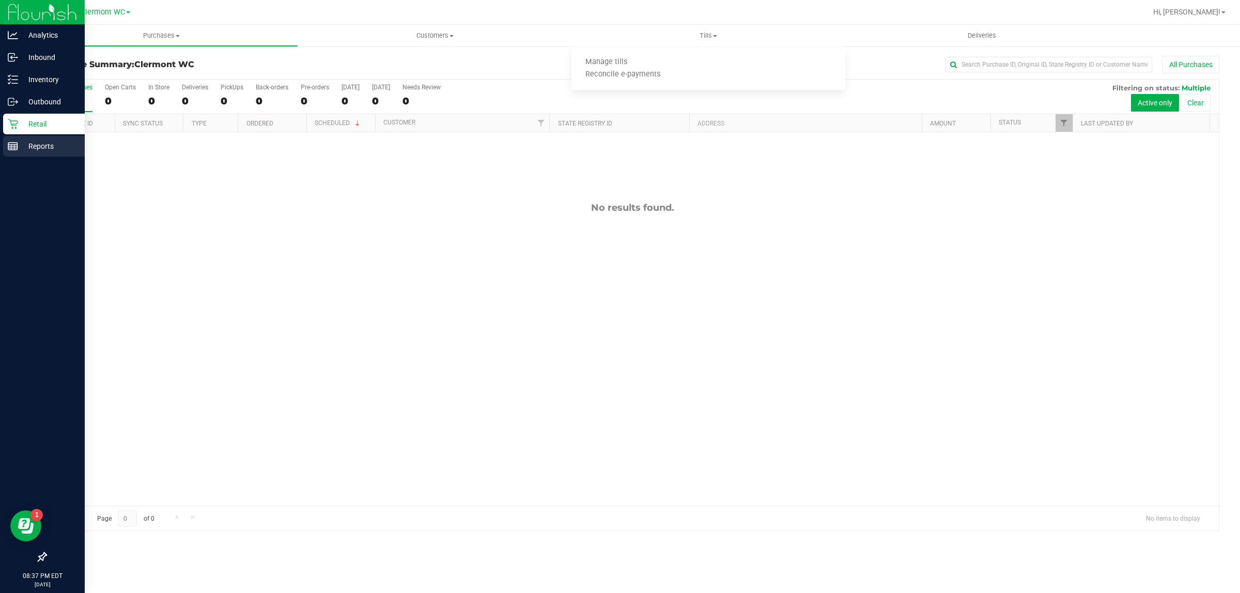
click at [14, 150] on icon at bounding box center [13, 146] width 10 height 10
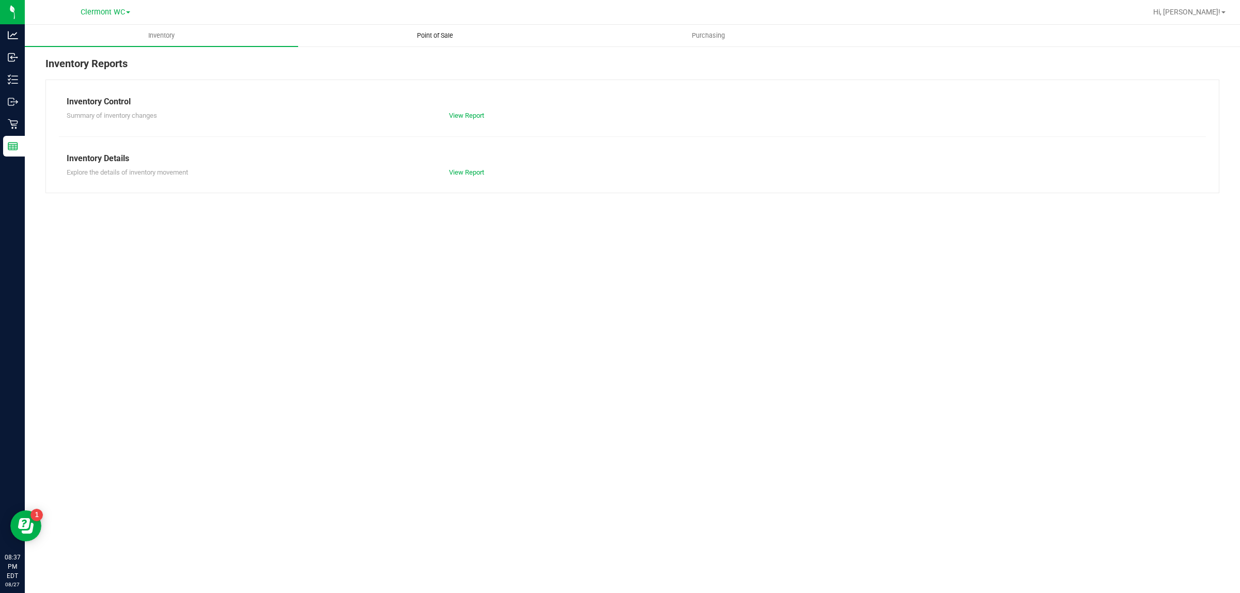
click at [439, 34] on span "Point of Sale" at bounding box center [435, 35] width 64 height 9
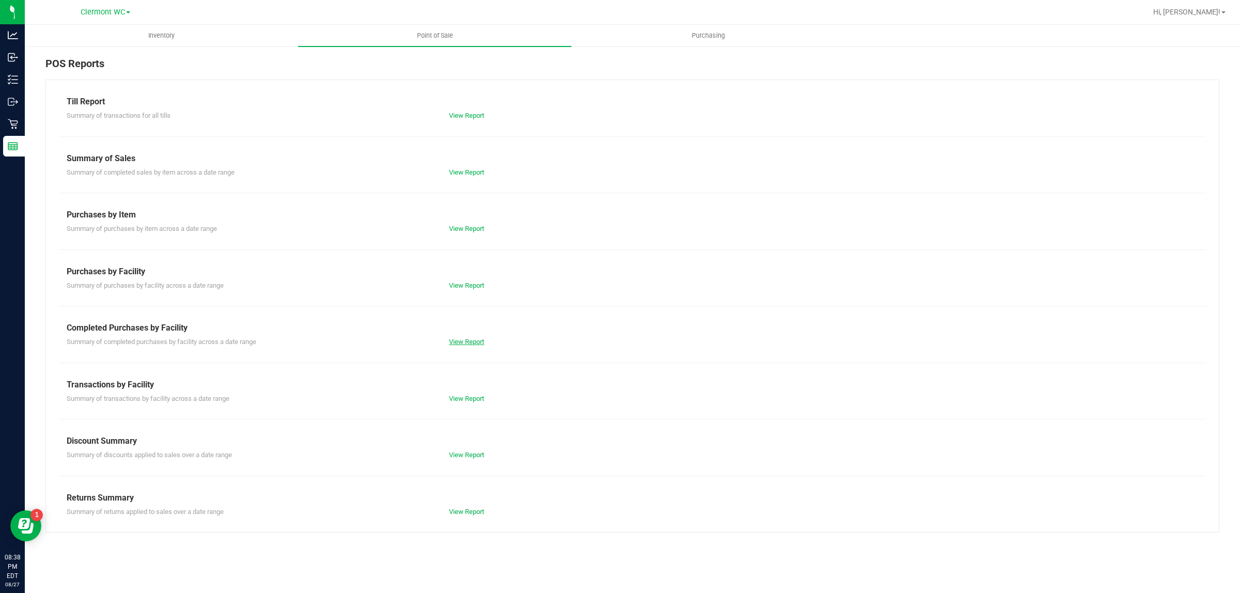
click at [472, 345] on link "View Report" at bounding box center [466, 342] width 35 height 8
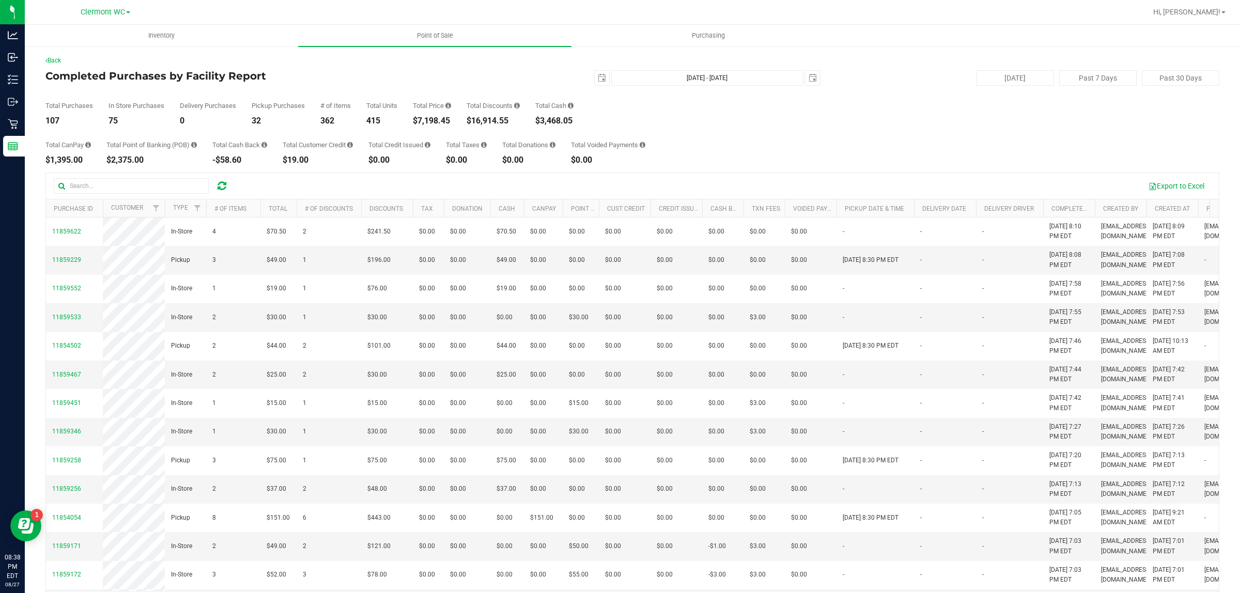
drag, startPoint x: 416, startPoint y: 121, endPoint x: 457, endPoint y: 117, distance: 41.1
click at [457, 117] on div "Total Purchases 107 In Store Purchases 75 Delivery Purchases 0 Pickup Purchases…" at bounding box center [632, 105] width 1174 height 39
copy div "$7,198.45"
drag, startPoint x: 470, startPoint y: 120, endPoint x: 513, endPoint y: 122, distance: 42.9
click at [513, 122] on div "$16,914.55" at bounding box center [492, 121] width 53 height 8
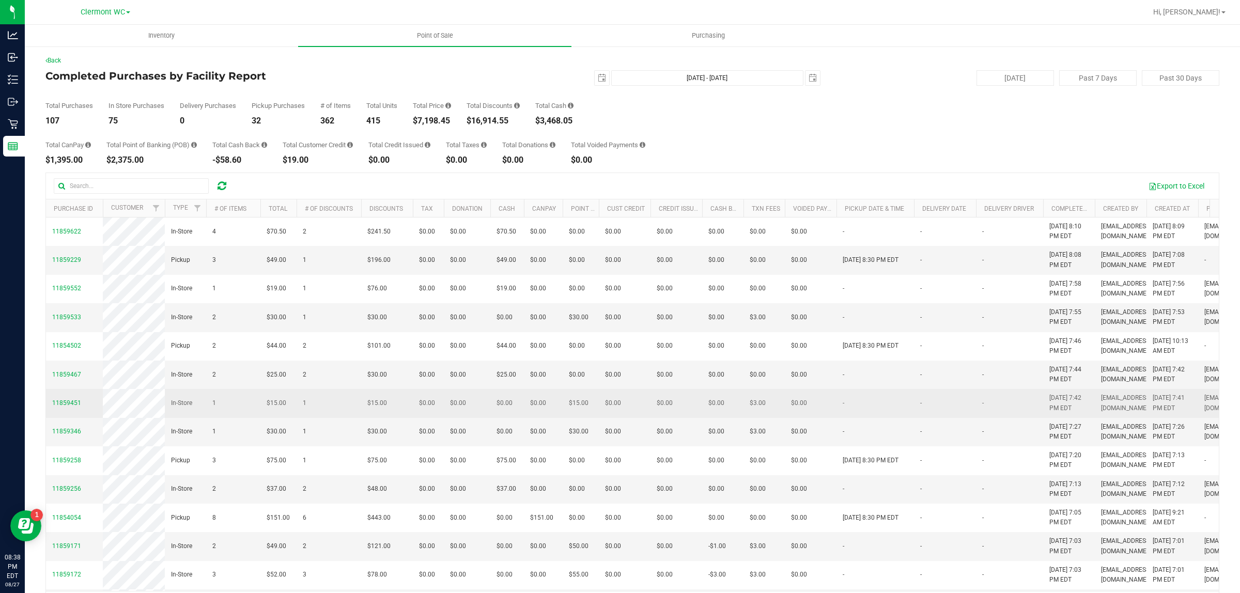
copy div "$16,914.55"
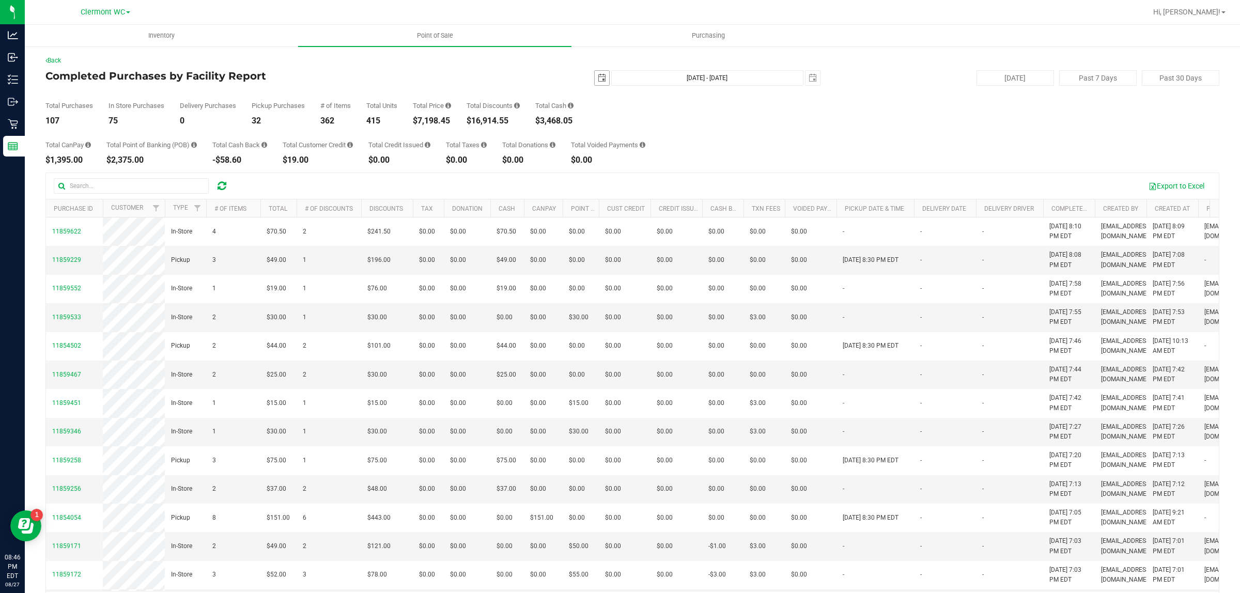
click at [595, 79] on span "select" at bounding box center [602, 78] width 14 height 14
click at [598, 194] on link "24" at bounding box center [596, 199] width 15 height 16
type input "[DATE]"
type input "[DATE] - [DATE]"
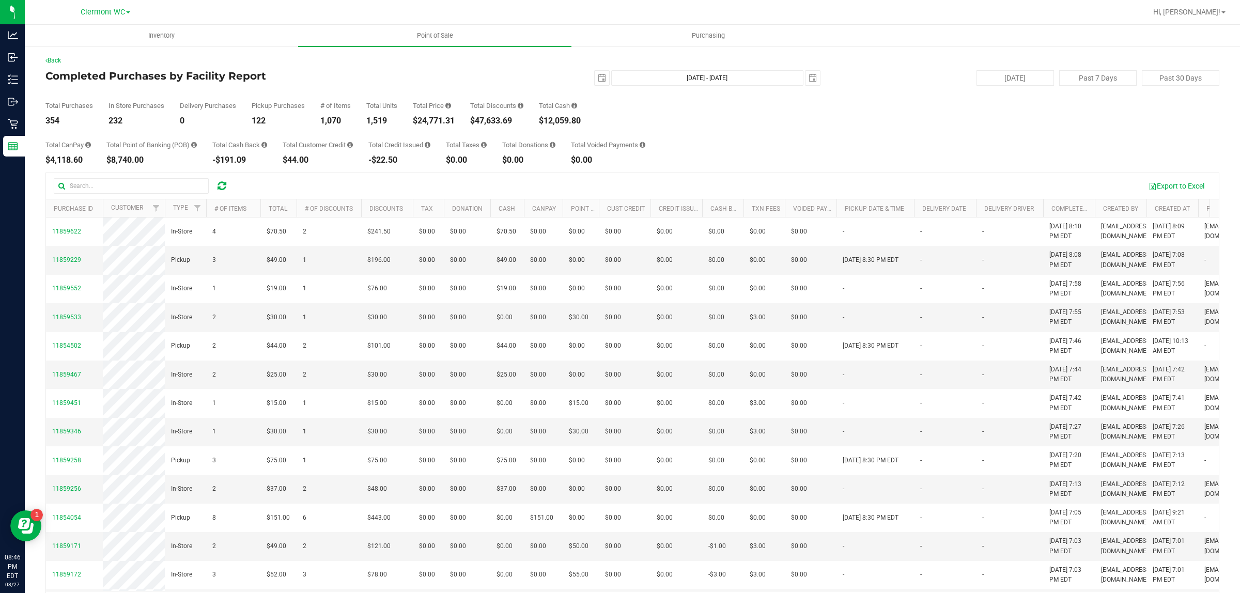
drag, startPoint x: 415, startPoint y: 120, endPoint x: 462, endPoint y: 119, distance: 47.5
click at [462, 119] on div "Total Purchases 354 In Store Purchases 232 Delivery Purchases 0 Pickup Purchase…" at bounding box center [632, 105] width 1174 height 39
copy div "$24,771.31"
click at [598, 80] on span "select" at bounding box center [602, 78] width 8 height 8
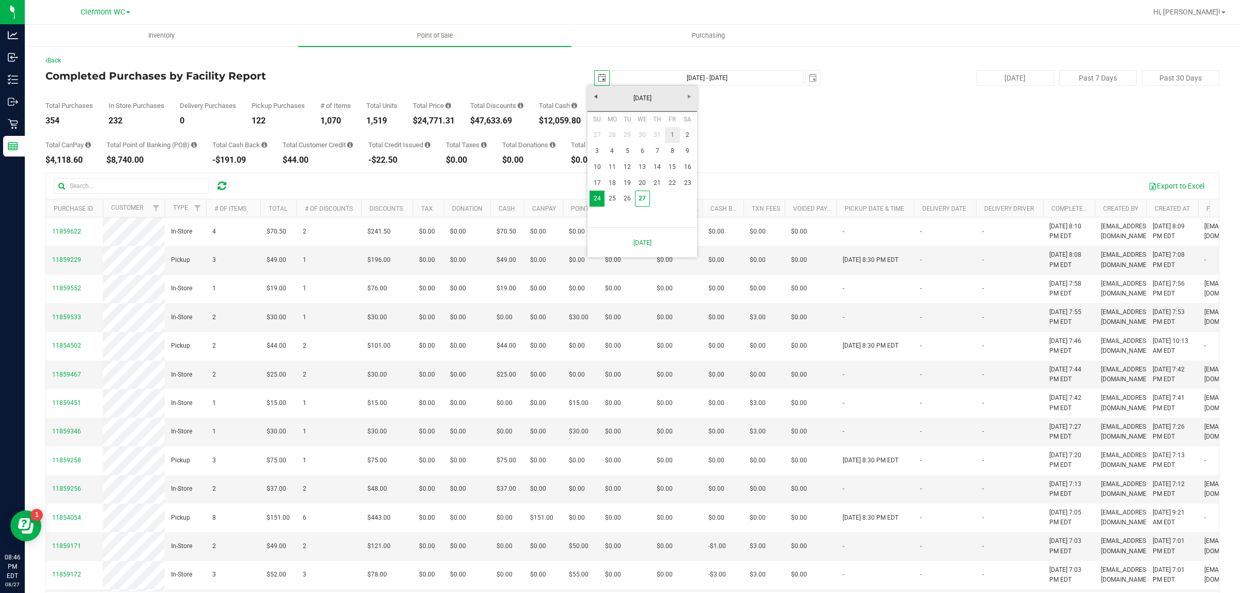
click at [677, 135] on link "1" at bounding box center [672, 135] width 15 height 16
type input "[DATE]"
type input "[DATE] - [DATE]"
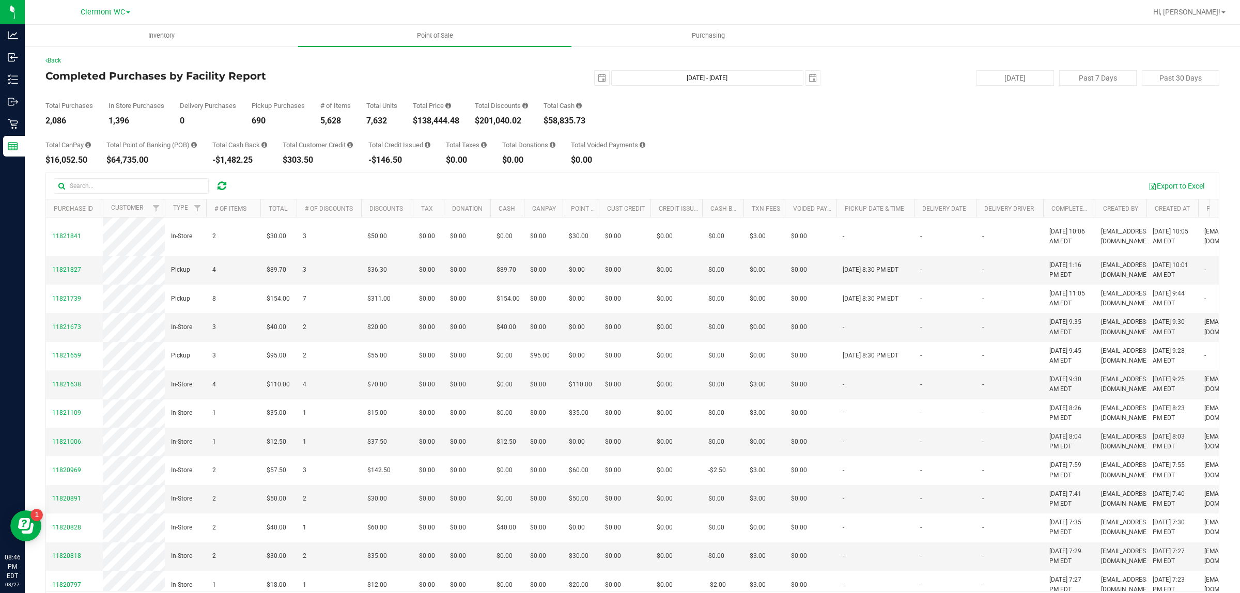
drag, startPoint x: 415, startPoint y: 119, endPoint x: 462, endPoint y: 122, distance: 47.7
click at [462, 122] on div "Total Purchases 2,086 In Store Purchases 1,396 Delivery Purchases 0 Pickup Purc…" at bounding box center [632, 105] width 1174 height 39
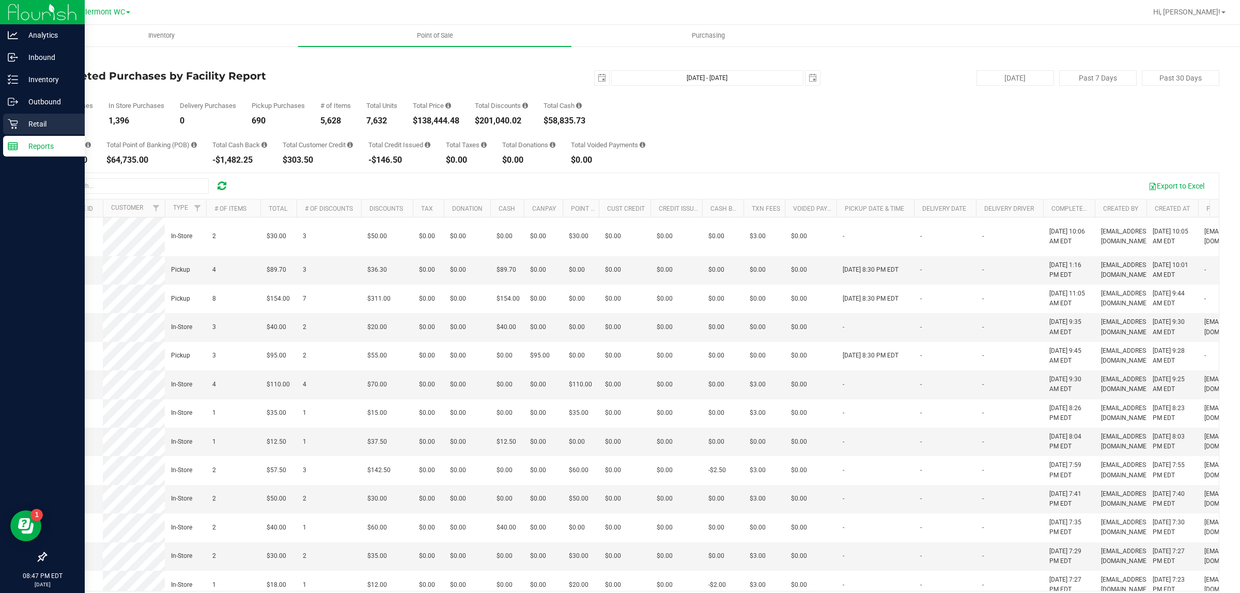
click at [21, 124] on p "Retail" at bounding box center [49, 124] width 62 height 12
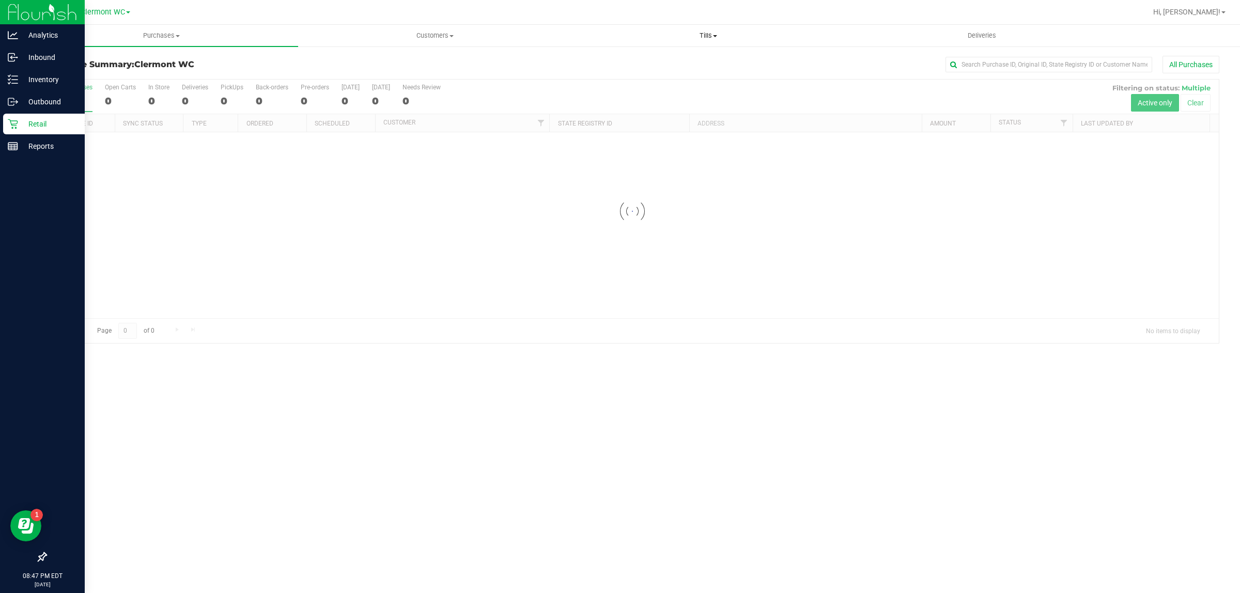
click at [708, 32] on span "Tills" at bounding box center [708, 35] width 272 height 9
click at [667, 57] on li "Manage tills" at bounding box center [707, 62] width 273 height 12
